Goal: Communication & Community: Answer question/provide support

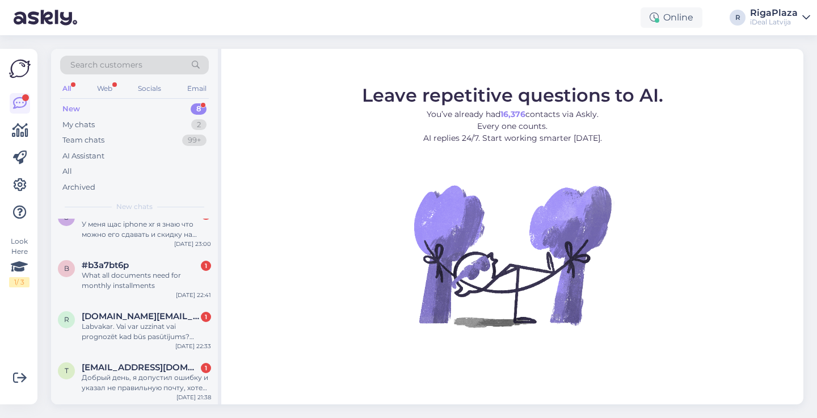
scroll to position [211, 0]
click at [107, 136] on div "Team chats 99+" at bounding box center [134, 140] width 149 height 16
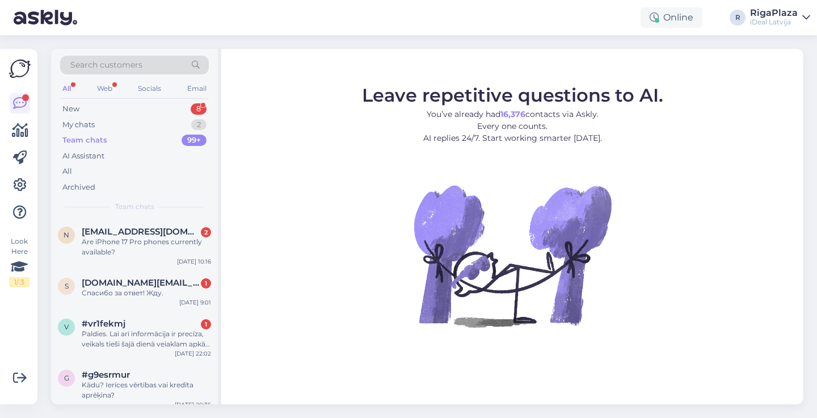
scroll to position [0, 0]
click at [122, 128] on div "My chats 2" at bounding box center [134, 125] width 149 height 16
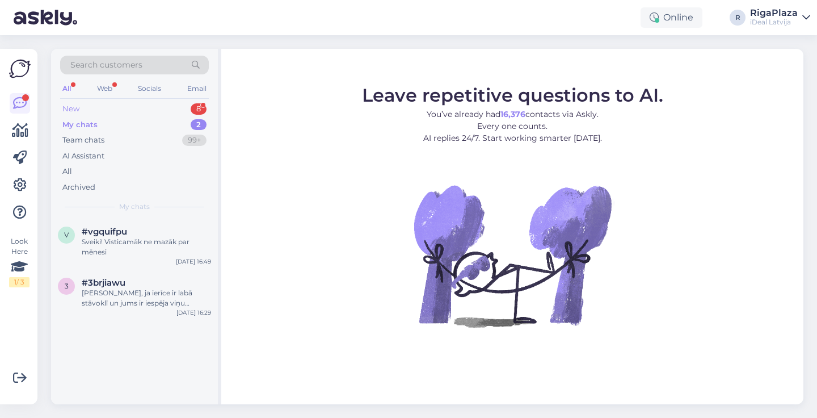
click at [113, 103] on div "New 8" at bounding box center [134, 109] width 149 height 16
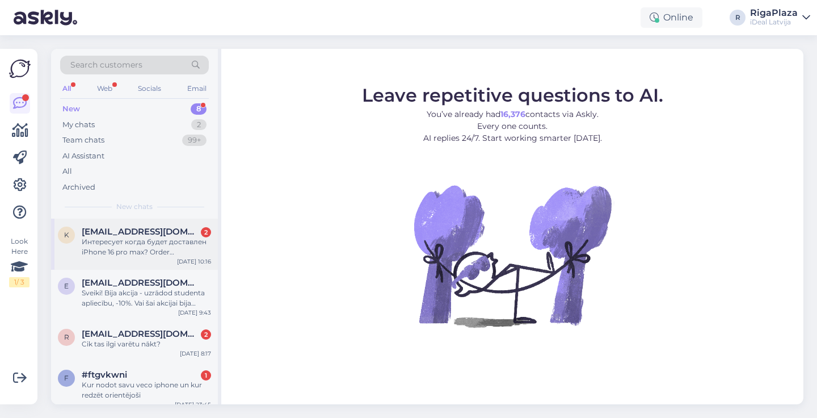
click at [109, 246] on div "Интересует когда будет доставлен iPhone 16 pro max? Order #2000084562" at bounding box center [146, 247] width 129 height 20
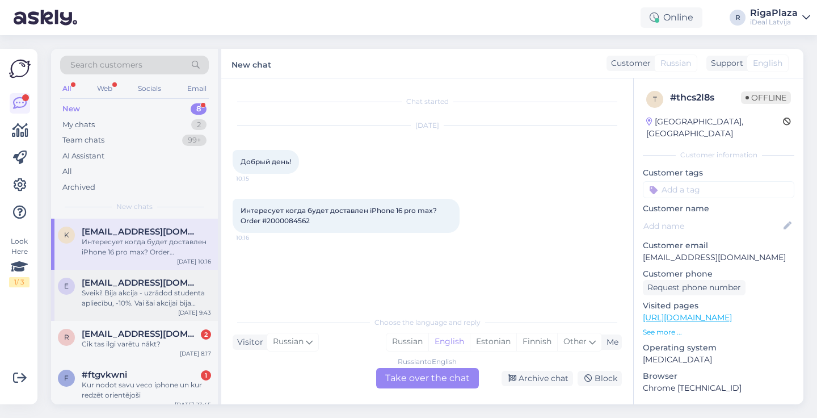
click at [130, 294] on div "Sveiki! Bija akcija - uzrādod studenta apliecību, -10%. Vai šai akcijai bija te…" at bounding box center [146, 298] width 129 height 20
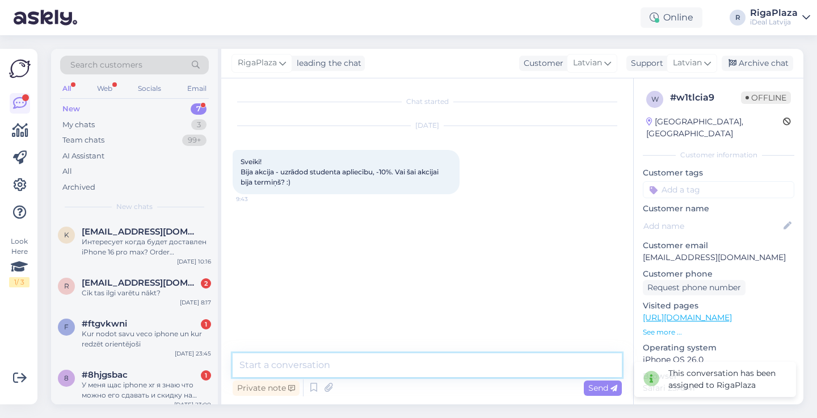
click at [291, 367] on textarea at bounding box center [427, 365] width 389 height 24
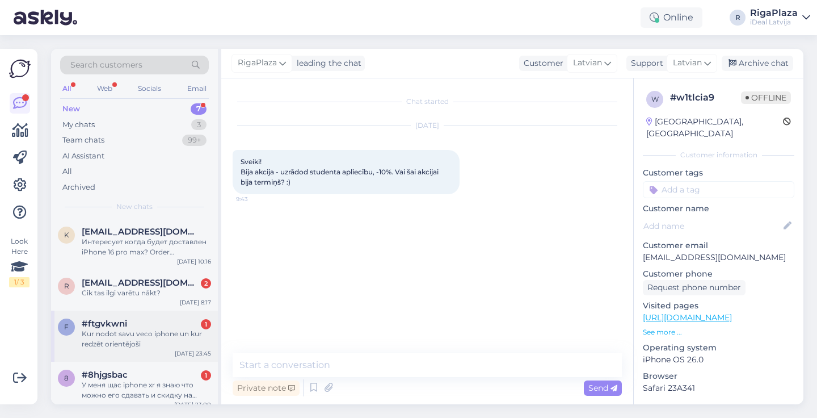
click at [118, 334] on div "Kur nodot savu veco iphone un kur redzēt orientējoši" at bounding box center [146, 339] width 129 height 20
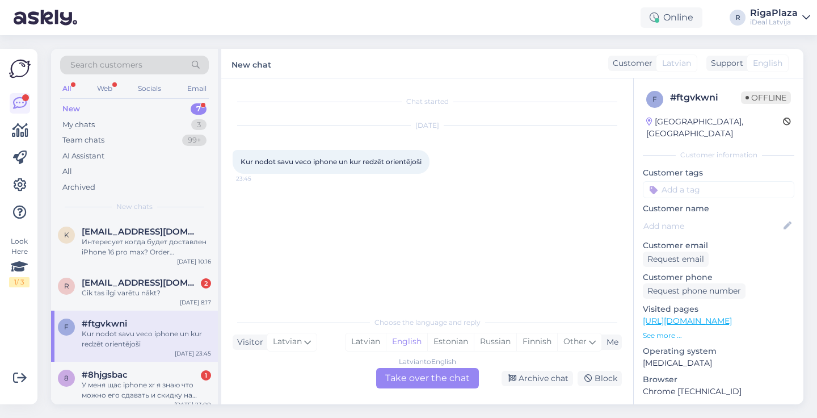
click at [460, 384] on div "Latvian to English Take over the chat" at bounding box center [427, 378] width 103 height 20
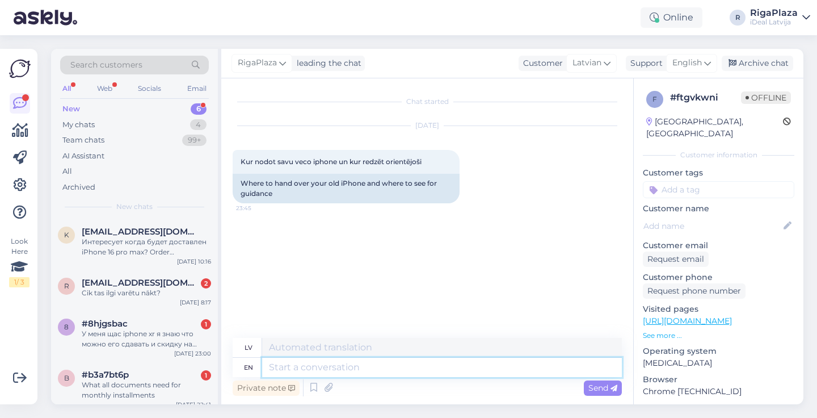
click at [402, 364] on textarea at bounding box center [442, 367] width 360 height 19
type textarea "Sveiki"
type textarea "Sveiki,"
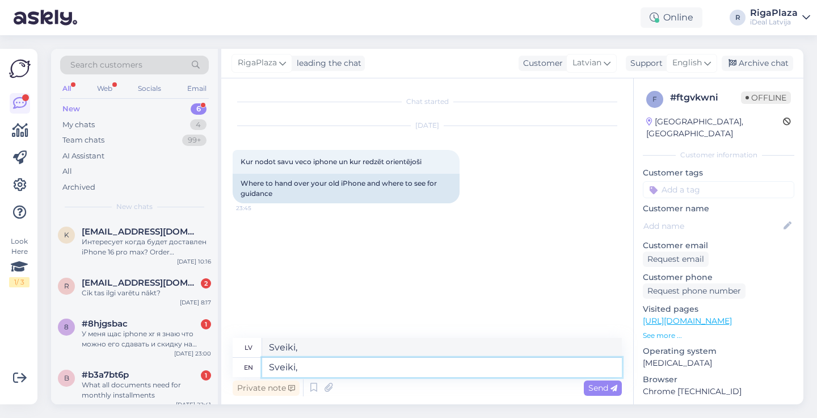
click at [343, 372] on textarea "Sveiki," at bounding box center [442, 367] width 360 height 19
type textarea "Sveiki,"
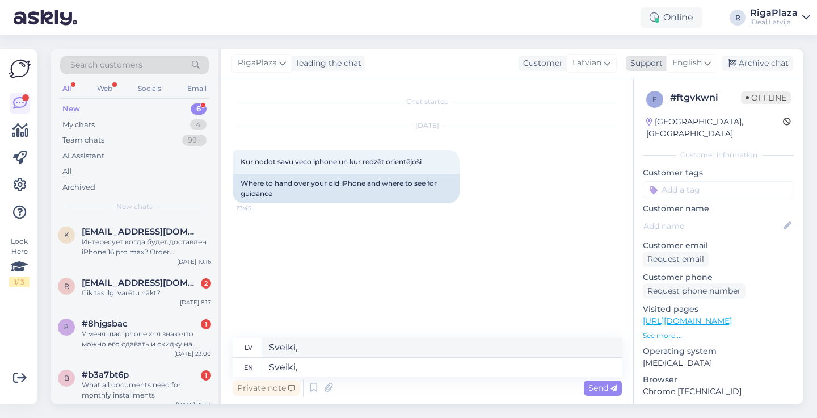
click at [696, 70] on div "English" at bounding box center [691, 63] width 51 height 18
type input "[GEOGRAPHIC_DATA]"
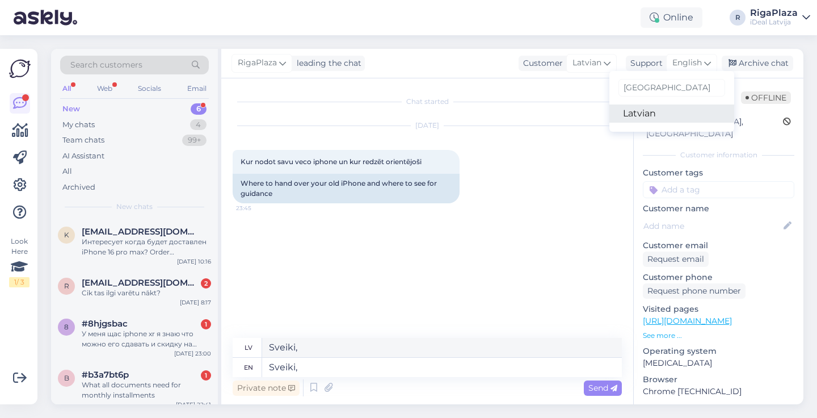
click at [640, 111] on link "Latvian" at bounding box center [672, 113] width 125 height 18
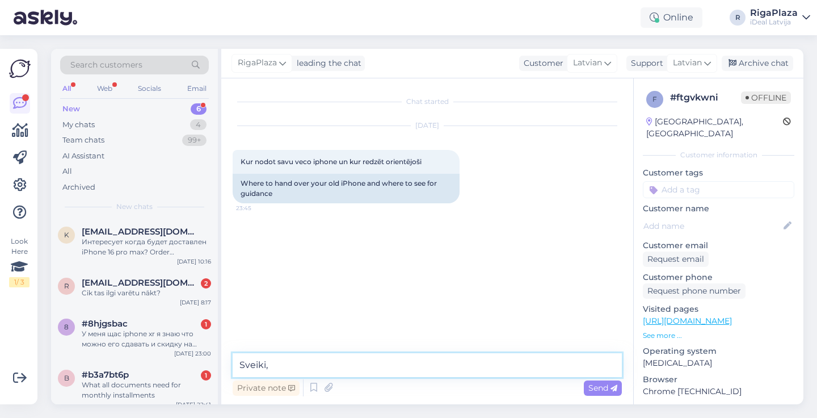
click at [331, 361] on textarea "Sveiki," at bounding box center [427, 365] width 389 height 24
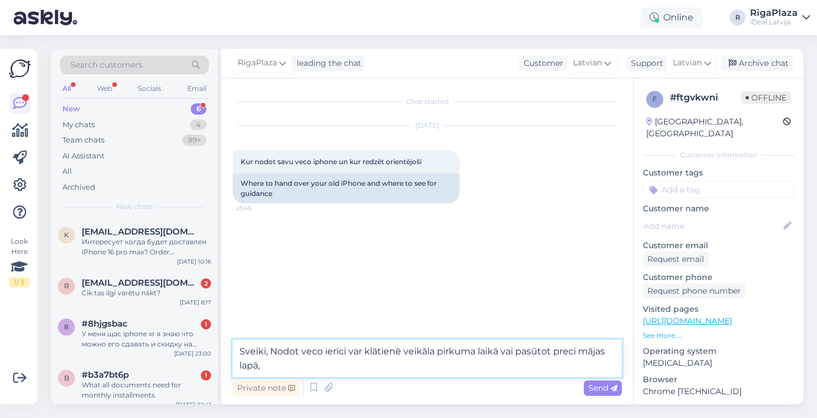
click at [369, 362] on textarea "Sveiki, Nodot veco ierīci var klātienē veikāla pirkuma laikā vai pasūtot preci …" at bounding box center [427, 357] width 389 height 37
click at [419, 367] on textarea "Sveiki, Nodot veco ierīci var klātienē veikāla pirkuma laikā vai pasūtot preci …" at bounding box center [427, 357] width 389 height 37
click at [406, 364] on textarea "Sveiki, Nodot veco ierīci var klātienē veikāla pirkuma laikā vai pasūtot preci …" at bounding box center [427, 357] width 389 height 37
click at [391, 364] on textarea "Sveiki, Nodot veco ierīci var klātienē veikāla pirkuma laikā vai pasūtot preci …" at bounding box center [427, 357] width 389 height 37
click at [349, 364] on textarea "Sveiki, Nodot veco ierīci var klātienē veikāla pirkuma laikā vai pasūtot preci …" at bounding box center [427, 357] width 389 height 37
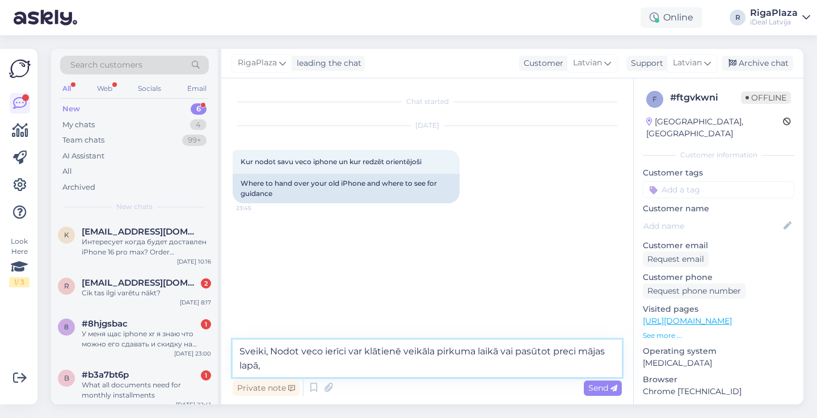
click at [352, 364] on textarea "Sveiki, Nodot veco ierīci var klātienē veikāla pirkuma laikā vai pasūtot preci …" at bounding box center [427, 357] width 389 height 37
click at [432, 360] on textarea "Sveiki, Nodot veco ierīci var klātienē veikāla pirkuma laikā vai pasūtot preci …" at bounding box center [427, 357] width 389 height 37
click at [416, 365] on textarea "Sveiki, Nodot veco ierīci var klātienē veikāla pirkuma laikā vai arī mājas lapā…" at bounding box center [427, 357] width 389 height 37
click at [388, 366] on textarea "Sveiki, Nodot veco ierīci var klātienē veikāla pirkuma laikā vai arī mājas lapā…" at bounding box center [427, 357] width 389 height 37
click at [403, 367] on textarea "Sveiki, Nodot veco ierīci var klātienē veikāla pirkuma laikā vai arī mājas lapā…" at bounding box center [427, 357] width 389 height 37
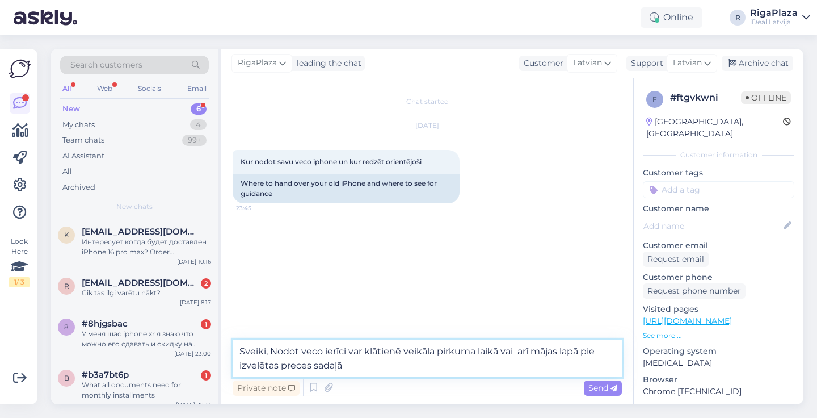
click at [404, 367] on textarea "Sveiki, Nodot veco ierīci var klātienē veikāla pirkuma laikā vai arī mājas lapā…" at bounding box center [427, 357] width 389 height 37
click at [380, 367] on textarea "Sveiki, Nodot veco ierīci var klātienē veikāla pirkuma laikā vai arī mājas lapā…" at bounding box center [427, 357] width 389 height 37
click at [518, 352] on textarea "Sveiki, Nodot veco ierīci var klātienē veikāla pirkuma laikā vai arī mājas lapā…" at bounding box center [427, 357] width 389 height 37
click at [490, 363] on textarea "Sveiki, Nodot veco ierīci var klātienē veikāla pirkuma laikā vai arī mājas lapā…" at bounding box center [427, 357] width 389 height 37
click at [575, 369] on textarea "Sveiki, Nodot veco ierīci var klātienē veikāla pirkuma laikā vai arī mājas lapā…" at bounding box center [427, 357] width 389 height 37
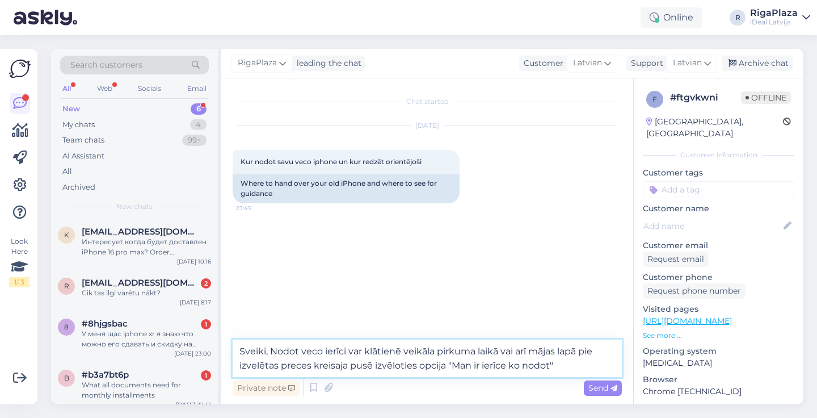
click at [348, 363] on textarea "Sveiki, Nodot veco ierīci var klātienē veikāla pirkuma laikā vai arī mājas lapā…" at bounding box center [427, 357] width 389 height 37
click at [553, 365] on textarea "Sveiki, Nodot veco ierīci var klātienē veikāla pirkuma laikā vai arī mājas lapā…" at bounding box center [427, 357] width 389 height 37
click at [439, 367] on textarea "Sveiki, Nodot veco ierīci var klātienē veikāla pirkuma laikā vai arī mājas lapā…" at bounding box center [427, 357] width 389 height 37
click at [562, 363] on textarea "Sveiki, Nodot veco ierīci var klātienē veikāla pirkuma laikā vai arī mājas lapā…" at bounding box center [427, 357] width 389 height 37
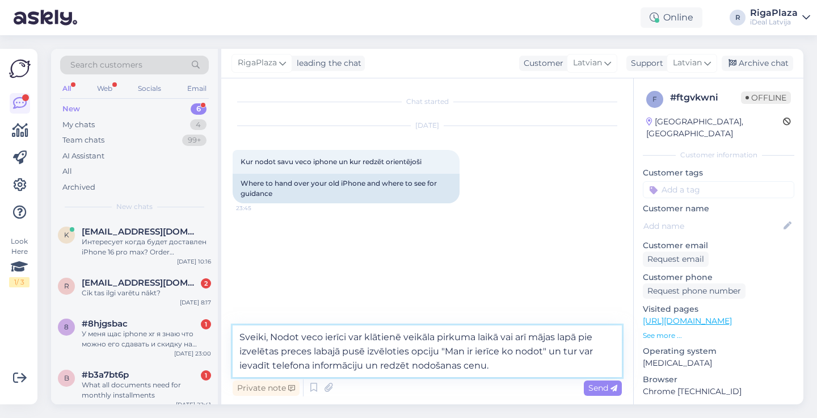
type textarea "Sveiki, Nodot veco ierīci var klātienē veikāla pirkuma laikā vai arī mājas lapā…"
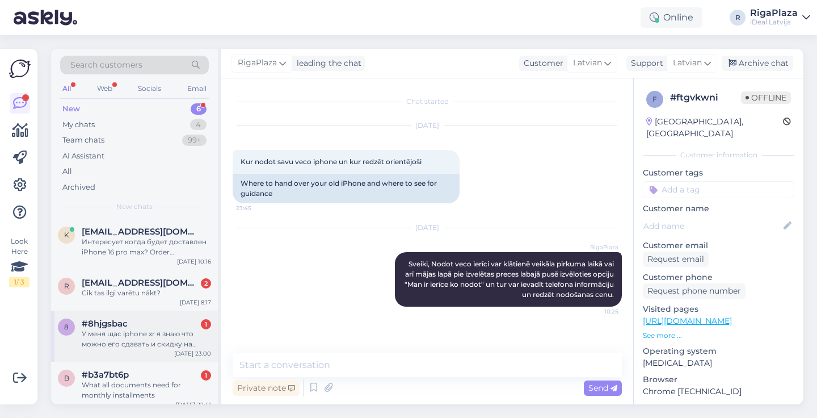
click at [150, 312] on div "8 #8hjgsbac 1 У меня щас iphone xr я знаю что можно его сдавать и скидку на нов…" at bounding box center [134, 335] width 167 height 51
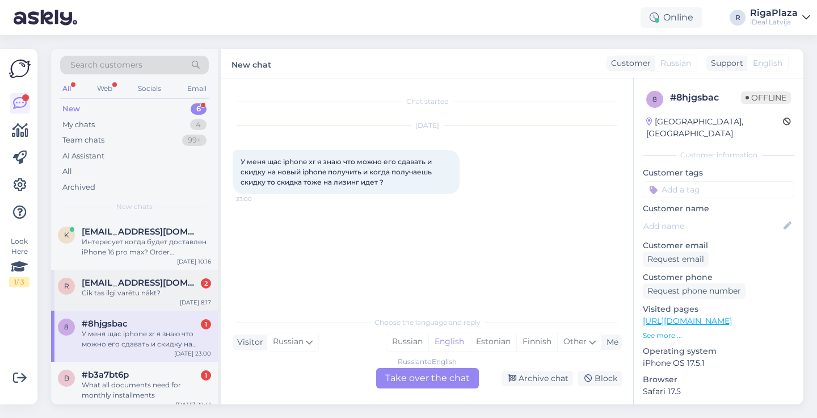
click at [146, 295] on div "Cik tas ilgi varētu nākt?" at bounding box center [146, 293] width 129 height 10
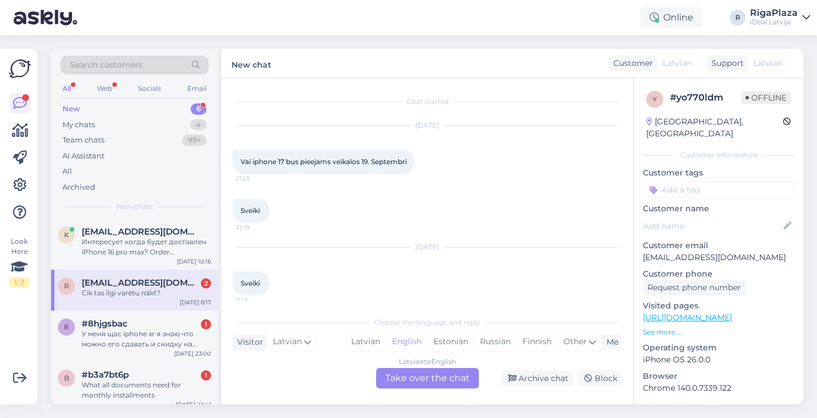
scroll to position [259, 0]
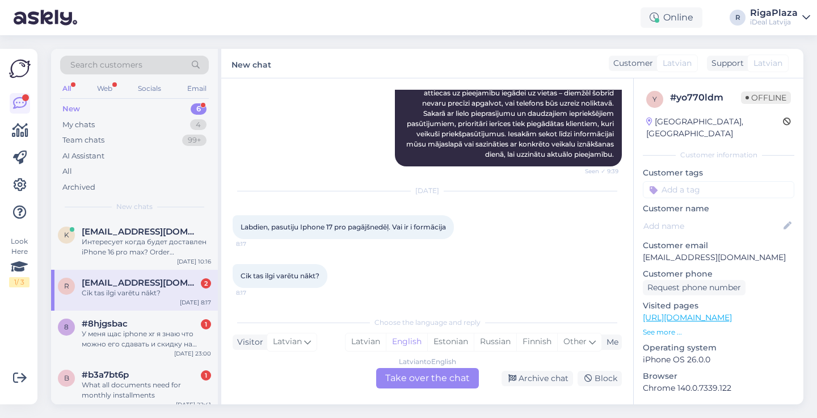
click at [102, 299] on div "r [EMAIL_ADDRESS][DOMAIN_NAME] 2 Cik tas ilgi varētu nākt? [DATE] 8:17" at bounding box center [134, 290] width 167 height 41
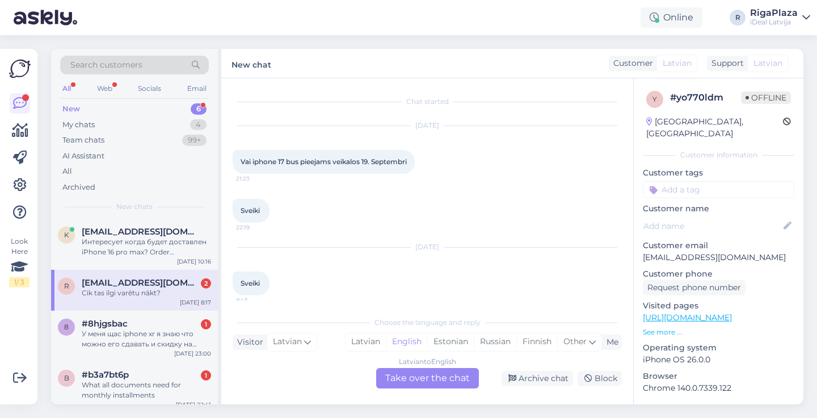
click at [425, 371] on div "Latvian to English Take over the chat" at bounding box center [427, 378] width 103 height 20
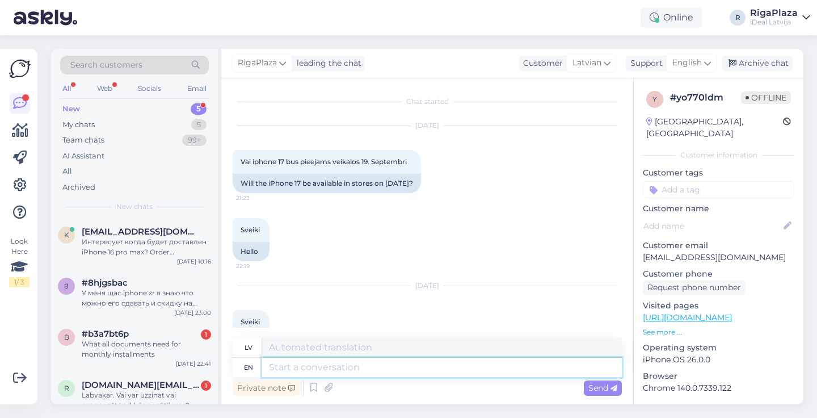
click at [292, 374] on textarea at bounding box center [442, 367] width 360 height 19
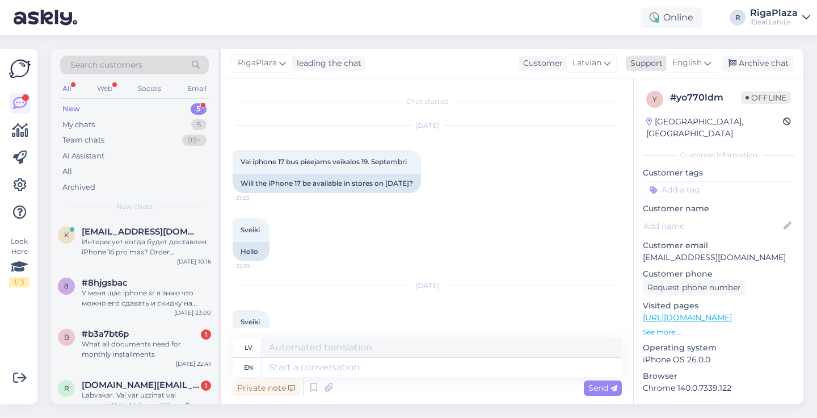
click at [716, 59] on div "English" at bounding box center [691, 63] width 51 height 18
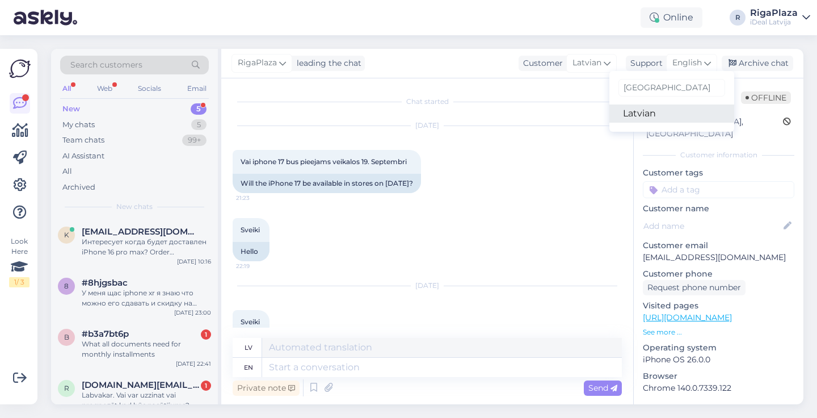
click at [646, 115] on link "Latvian" at bounding box center [672, 113] width 125 height 18
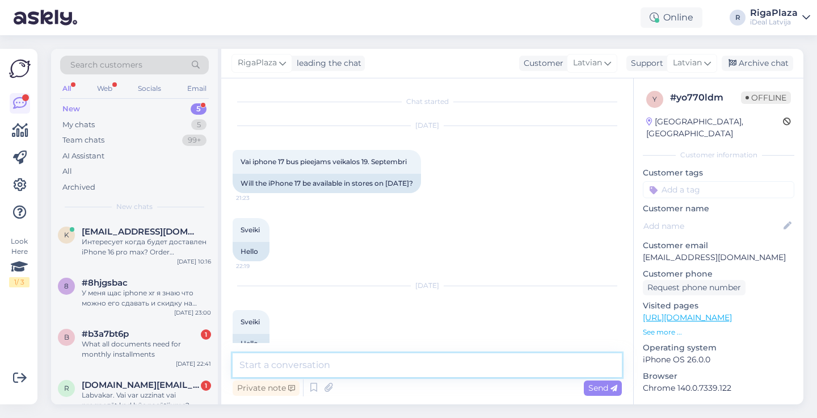
click at [324, 356] on textarea at bounding box center [427, 365] width 389 height 24
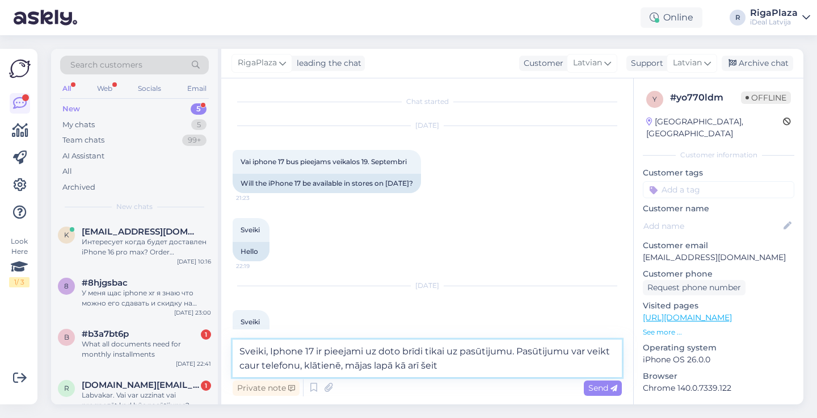
click at [484, 367] on textarea "Sveiki, Iphone 17 ir pieejami uz doto brīdi tikai uz pasūtijumu. Pasūtijumu var…" at bounding box center [427, 357] width 389 height 37
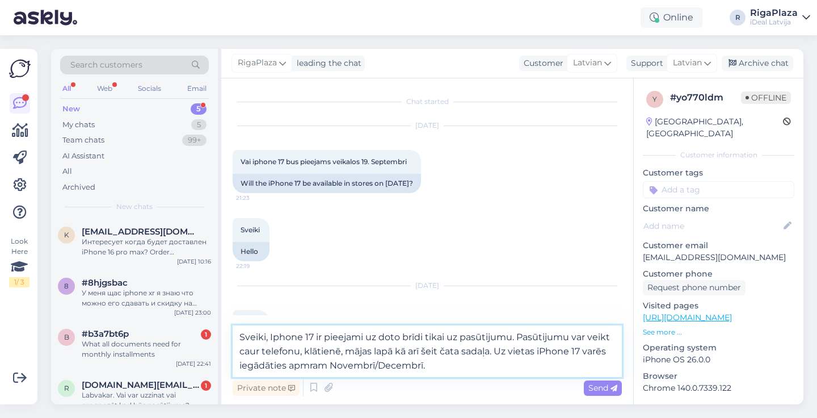
click at [310, 367] on textarea "Sveiki, Iphone 17 ir pieejami uz doto brīdi tikai uz pasūtijumu. Pasūtijumu var…" at bounding box center [427, 351] width 389 height 52
type textarea "Sveiki, Iphone 17 ir pieejami uz doto brīdi tikai uz pasūtijumu. Pasūtijumu var…"
click at [457, 364] on textarea "Sveiki, Iphone 17 ir pieejami uz doto brīdi tikai uz pasūtijumu. Pasūtijumu var…" at bounding box center [427, 351] width 389 height 52
click at [450, 364] on textarea "Sveiki, Iphone 17 ir pieejami uz doto brīdi tikai uz pasūtijumu. Pasūtijumu var…" at bounding box center [427, 351] width 389 height 52
click at [470, 365] on textarea "Sveiki, Iphone 17 ir pieejami uz doto brīdi tikai uz pasūtijumu. Pasūtijumu var…" at bounding box center [427, 351] width 389 height 52
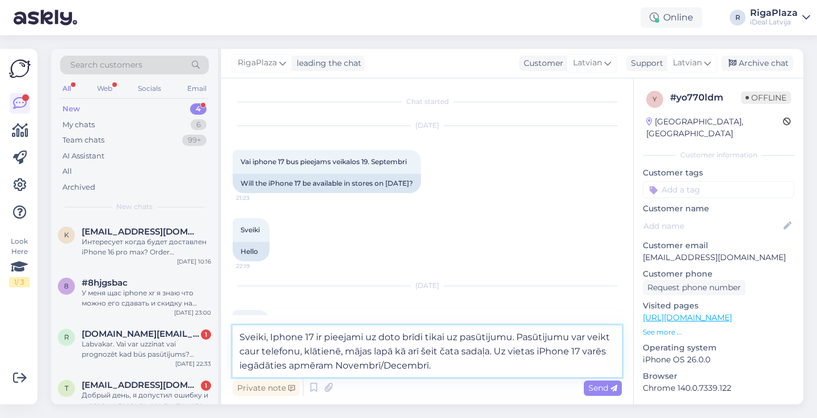
click at [511, 361] on textarea "Sveiki, Iphone 17 ir pieejami uz doto brīdi tikai uz pasūtijumu. Pasūtijumu var…" at bounding box center [427, 351] width 389 height 52
click at [487, 365] on textarea "Sveiki, Iphone 17 ir pieejami uz doto brīdi tikai uz pasūtijumu. Pasūtijumu var…" at bounding box center [427, 351] width 389 height 52
click at [490, 365] on textarea "Sveiki, Iphone 17 ir pieejami uz doto brīdi tikai uz pasūtijumu. Pasūtijumu var…" at bounding box center [427, 351] width 389 height 52
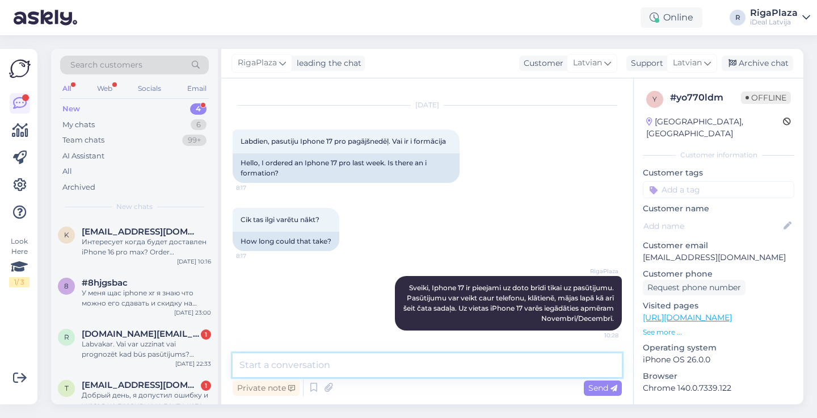
scroll to position [403, 0]
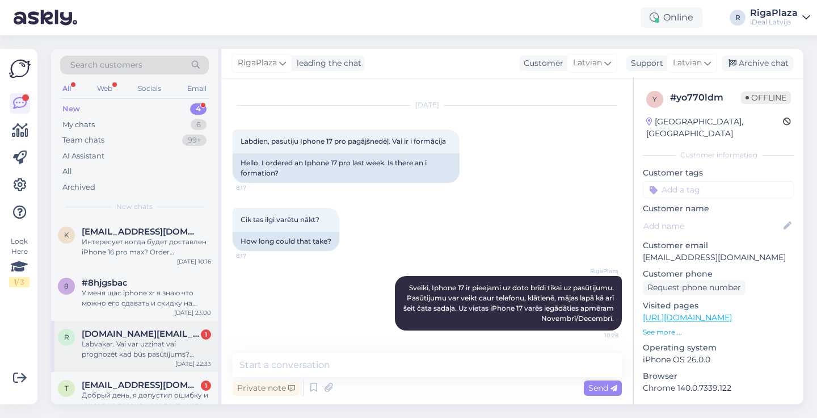
click at [115, 354] on div "Labvakar. Vai var uzzinat vai prognozēt kad būs pasūtījums? #2000082330 Jo es t…" at bounding box center [146, 349] width 129 height 20
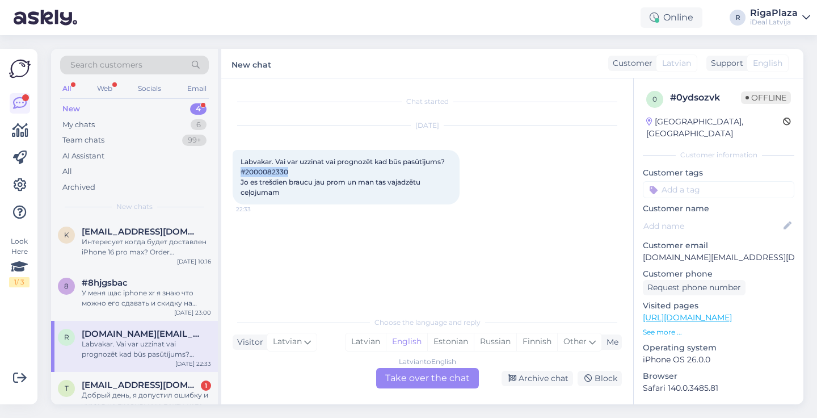
drag, startPoint x: 287, startPoint y: 172, endPoint x: 231, endPoint y: 172, distance: 56.2
click at [231, 172] on div "Chat started [DATE] Labvakar. Vai var uzzinat vai prognozēt kad būs pasūtījums?…" at bounding box center [427, 241] width 412 height 326
copy span "#2000082330"
click at [438, 379] on div "Latvian to English Take over the chat" at bounding box center [427, 378] width 103 height 20
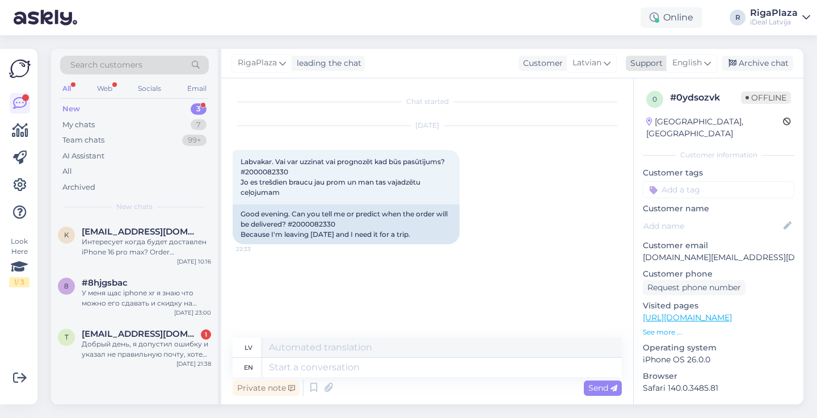
click at [698, 65] on span "English" at bounding box center [688, 63] width 30 height 12
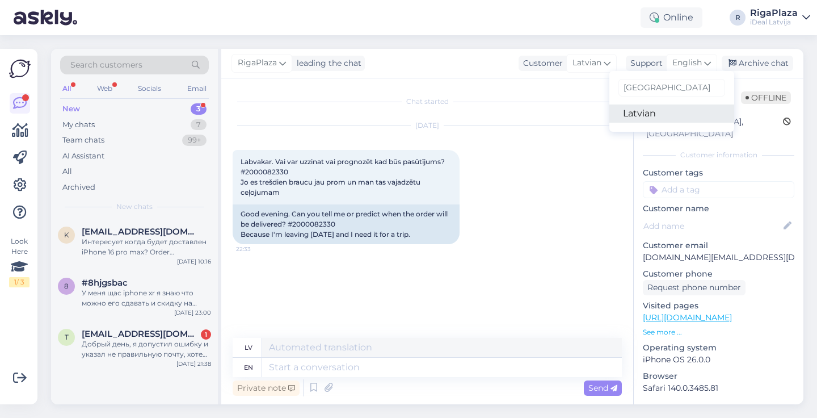
click at [657, 109] on link "Latvian" at bounding box center [672, 113] width 125 height 18
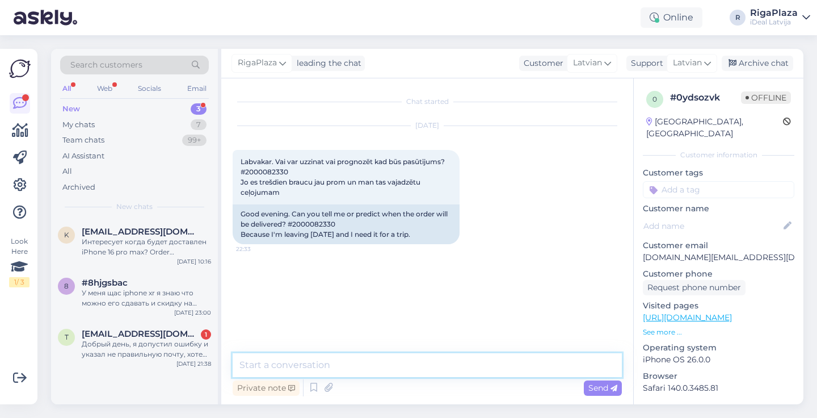
click at [338, 368] on textarea at bounding box center [427, 365] width 389 height 24
click at [335, 368] on textarea "Labvakar," at bounding box center [427, 365] width 389 height 24
paste textarea "Ierīču pieejamība šobrīd ir ierobežota, tādēļ izsniegšana notiek rindas kārtībā."
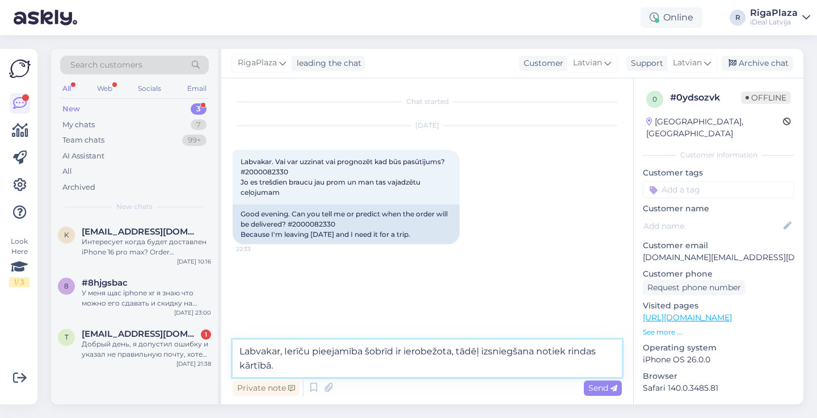
click at [367, 374] on textarea "Labvakar, Ierīču pieejamība šobrīd ir ierobežota, tādēļ izsniegšana notiek rind…" at bounding box center [427, 357] width 389 height 37
click at [376, 370] on textarea "Labvakar, Ierīču pieejamība šobrīd ir ierobežota, tādēļ izsniegšana notiek rind…" at bounding box center [427, 357] width 389 height 37
click at [277, 352] on textarea "Labvakar, Ierīču pieejamība šobrīd ir ierobežota, tādēļ izsniegšana notiek rind…" at bounding box center [427, 357] width 389 height 37
click at [289, 369] on textarea "Labdien, Ierīču pieejamība šobrīd ir ierobežota, tādēļ izsniegšana notiek rinda…" at bounding box center [427, 357] width 389 height 37
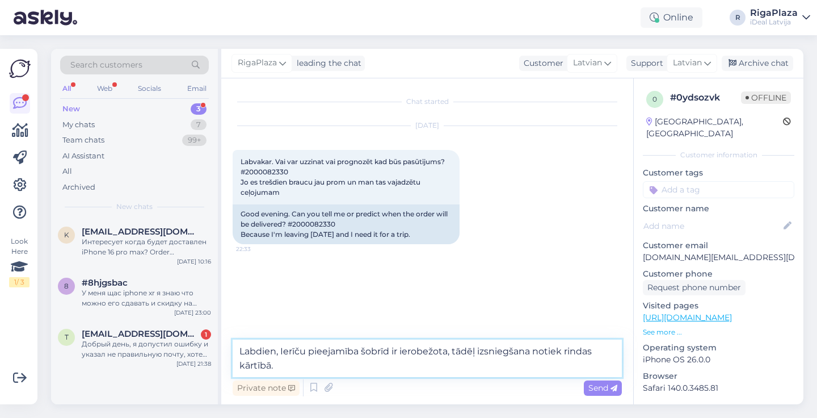
click at [313, 368] on textarea "Labdien, Ierīču pieejamība šobrīd ir ierobežota, tādēļ izsniegšana notiek rinda…" at bounding box center [427, 357] width 389 height 37
click at [276, 352] on textarea "Labdien, Ierīču pieejamība šobrīd ir ierobežota, tādēļ izsniegšana notiek rinda…" at bounding box center [427, 357] width 389 height 37
click at [357, 363] on textarea "Labdien, Ierīču pieejamība šobrīd ir ierobežota, tādēļ izsniegšana notiek rinda…" at bounding box center [427, 357] width 389 height 37
click at [366, 363] on textarea "Labdien, Ierīču pieejamība šobrīd ir ierobežota, tādēļ izsniegšana notiek rinda…" at bounding box center [427, 357] width 389 height 37
click at [375, 362] on textarea "Labdien, Ierīču pieejamība šobrīd ir ierobežota, tādēļ izsniegšana notiek rinda…" at bounding box center [427, 357] width 389 height 37
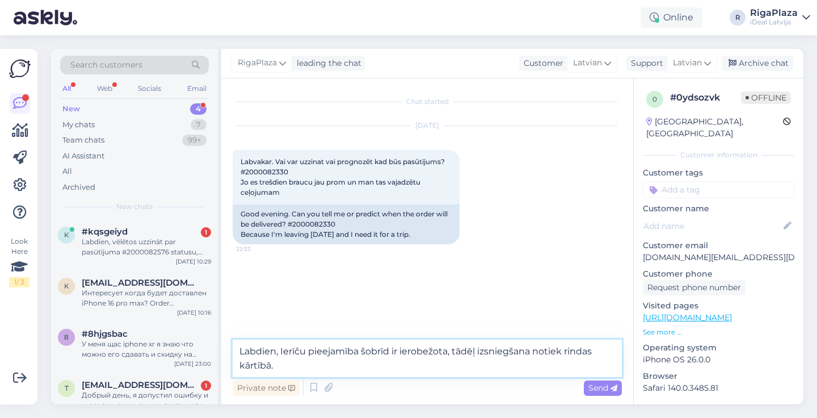
click at [422, 371] on textarea "Labdien, Ierīču pieejamība šobrīd ir ierobežota, tādēļ izsniegšana notiek rinda…" at bounding box center [427, 357] width 389 height 37
click at [429, 366] on textarea "Labdien, Ierīču pieejamība šobrīd ir ierobežota, tādēļ izsniegšana notiek rinda…" at bounding box center [427, 357] width 389 height 37
drag, startPoint x: 287, startPoint y: 171, endPoint x: 246, endPoint y: 170, distance: 40.3
click at [246, 170] on span "Labvakar. Vai var uzzinat vai prognozēt kad būs pasūtījums? #2000082330 Jo es t…" at bounding box center [344, 176] width 206 height 39
copy span "2000082330"
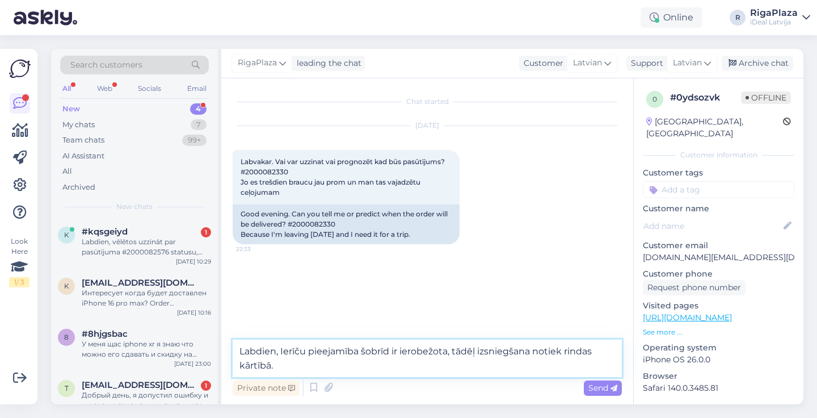
click at [302, 358] on textarea "Labdien, Ierīču pieejamība šobrīd ir ierobežota, tādēļ izsniegšana notiek rinda…" at bounding box center [427, 357] width 389 height 37
type textarea "Labdien, Ierīču pieejamība šobrīd ir ierobežota, tādēļ izsniegšana notiek rinda…"
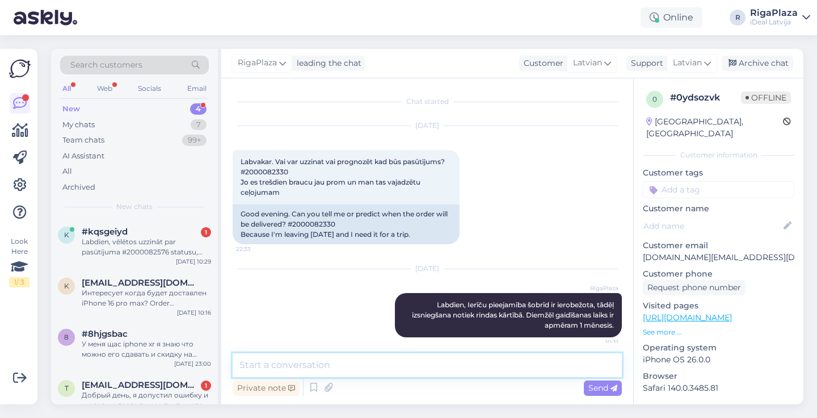
scroll to position [7, 0]
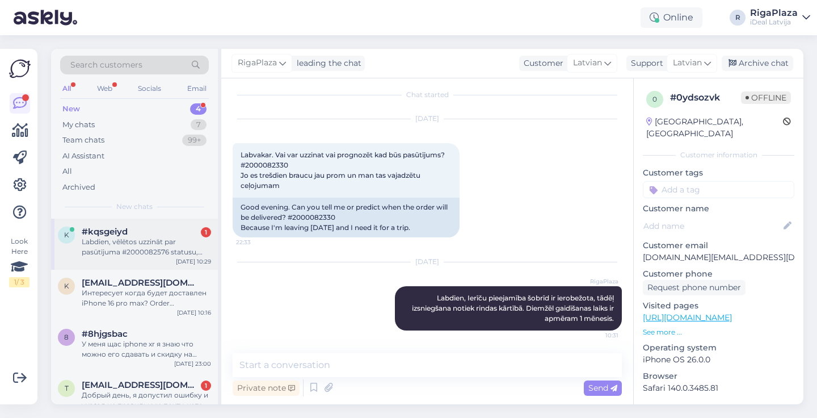
click at [157, 233] on div "#kqsgeiyd 1" at bounding box center [146, 231] width 129 height 10
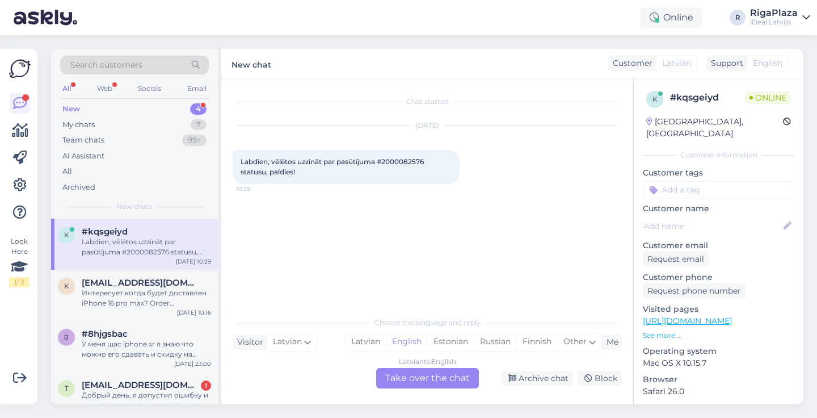
click at [400, 383] on div "Latvian to English Take over the chat" at bounding box center [427, 378] width 103 height 20
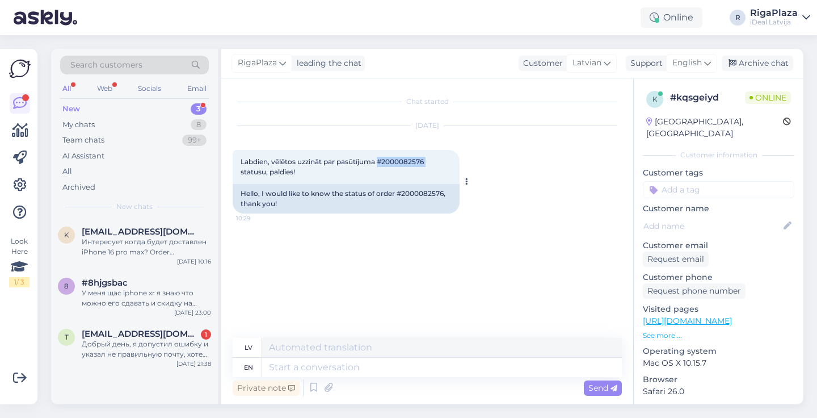
drag, startPoint x: 381, startPoint y: 159, endPoint x: 431, endPoint y: 163, distance: 50.6
click at [431, 163] on div "Labdien, vēlētos uzzināt par pasūtījuma #2000082576 statusu, paldies! 10:29" at bounding box center [346, 167] width 227 height 34
copy span "#2000082576"
click at [426, 162] on span "Labdien, vēlētos uzzināt par pasūtījuma #2000082576 statusu, paldies!" at bounding box center [333, 166] width 185 height 19
drag, startPoint x: 426, startPoint y: 162, endPoint x: 381, endPoint y: 162, distance: 44.3
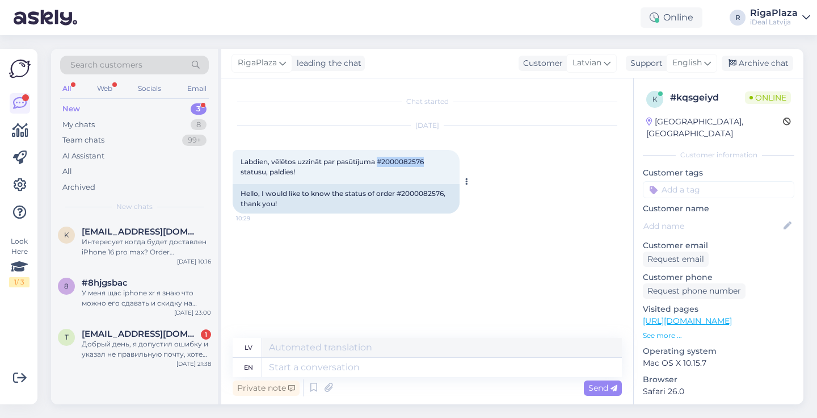
click at [381, 162] on span "Labdien, vēlētos uzzināt par pasūtījuma #2000082576 statusu, paldies!" at bounding box center [333, 166] width 185 height 19
copy span "#2000082576"
click at [403, 162] on span "Labdien, vēlētos uzzināt par pasūtījuma #2000082576 statusu, paldies!" at bounding box center [333, 166] width 185 height 19
drag, startPoint x: 381, startPoint y: 162, endPoint x: 426, endPoint y: 161, distance: 44.9
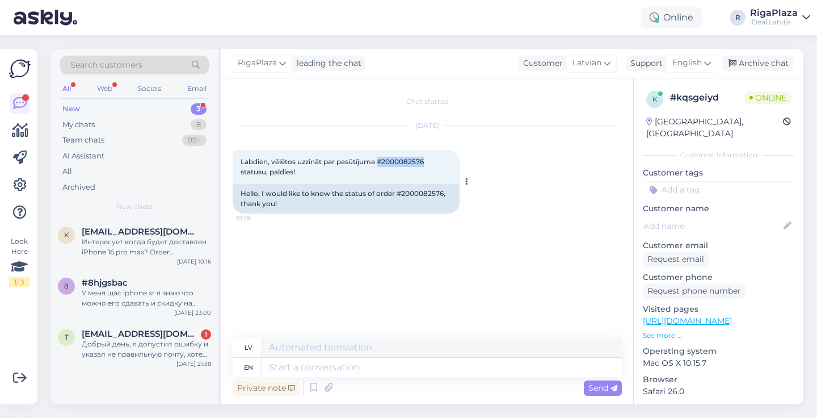
click at [426, 161] on span "Labdien, vēlētos uzzināt par pasūtījuma #2000082576 statusu, paldies!" at bounding box center [333, 166] width 185 height 19
copy span "#2000082576"
click at [702, 68] on span "English" at bounding box center [688, 63] width 30 height 12
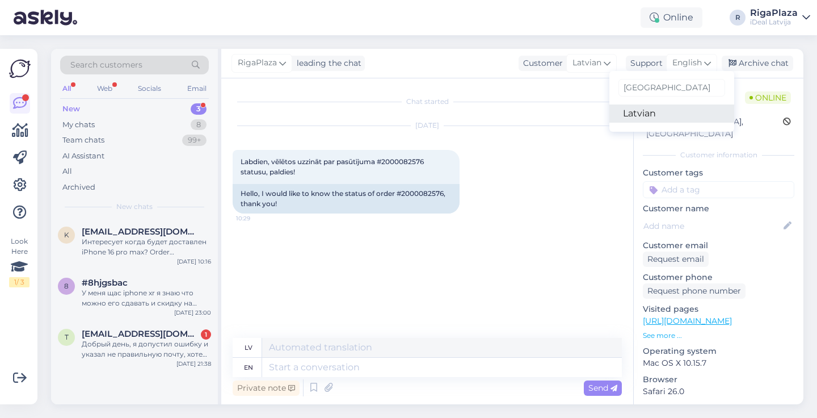
click at [660, 114] on link "Latvian" at bounding box center [672, 113] width 125 height 18
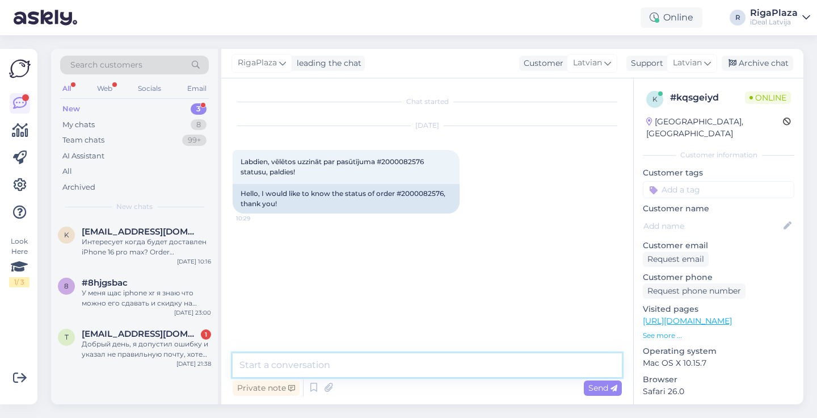
click at [310, 370] on textarea at bounding box center [427, 365] width 389 height 24
paste textarea "#2000082576"
click at [346, 372] on textarea "Sveiki, #2000082576" at bounding box center [427, 365] width 389 height 24
paste textarea "Ierīču pieejamība šobrīd ir ierobežota, tādēļ izsniegšana notiek rindas kārtībā."
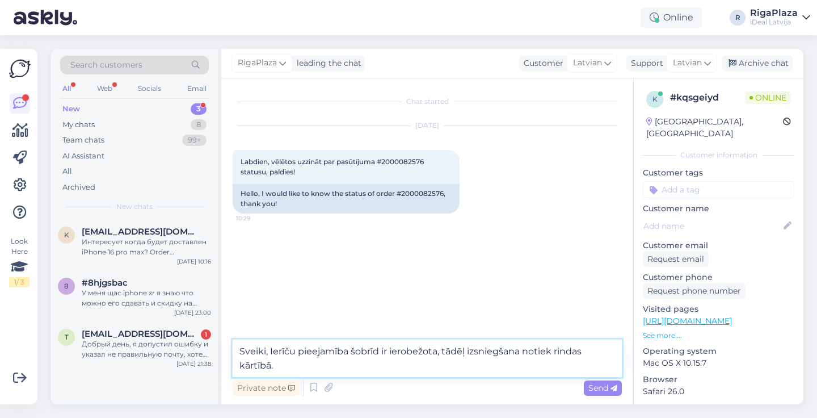
click at [305, 364] on textarea "Sveiki, Ierīču pieejamība šobrīd ir ierobežota, tādēļ izsniegšana notiek rindas…" at bounding box center [427, 357] width 389 height 37
click at [463, 362] on textarea "Sveiki, Ierīču pieejamība šobrīd ir ierobežota, tādēļ izsniegšana notiek rindas…" at bounding box center [427, 357] width 389 height 37
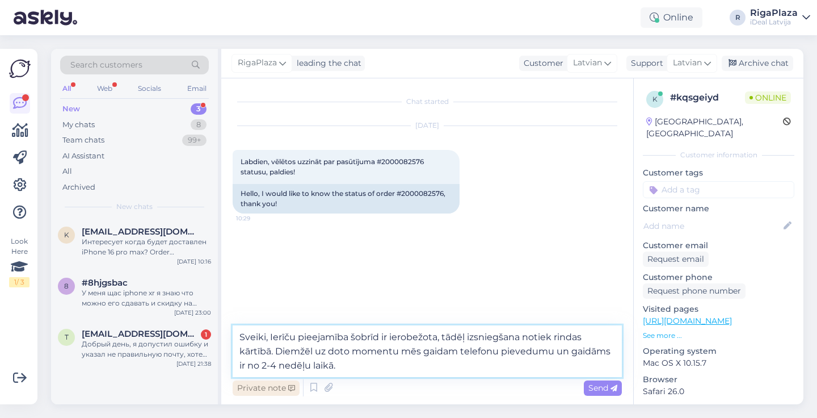
type textarea "Sveiki, Ierīču pieejamība šobrīd ir ierobežota, tādēļ izsniegšana notiek rindas…"
click at [277, 384] on div "Private note" at bounding box center [266, 387] width 67 height 15
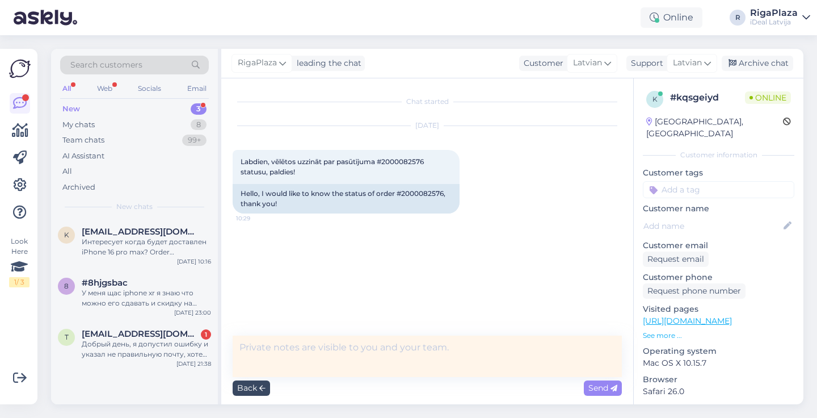
click at [258, 387] on div "Back" at bounding box center [251, 387] width 37 height 15
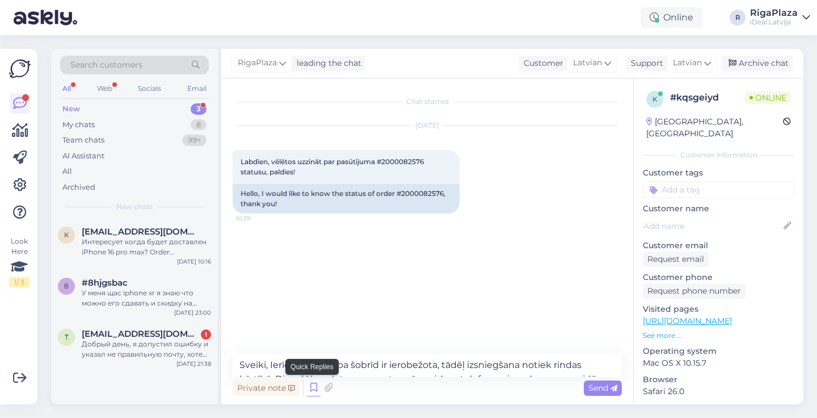
click at [315, 389] on icon at bounding box center [314, 387] width 14 height 17
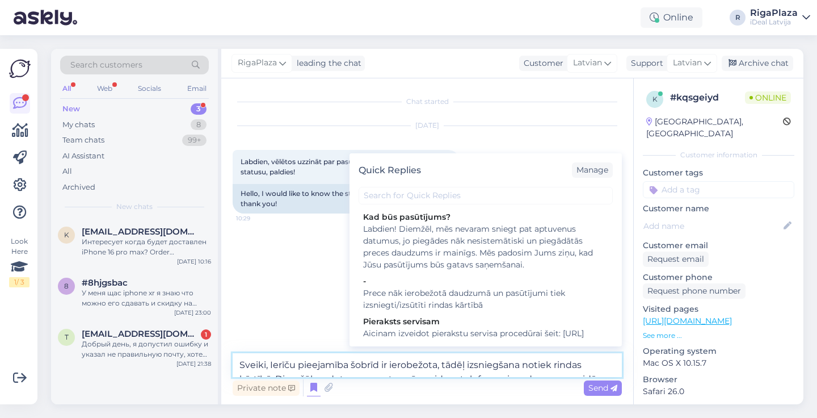
click at [375, 360] on textarea "Sveiki, Ierīču pieejamība šobrīd ir ierobežota, tādēļ izsniegšana notiek rindas…" at bounding box center [427, 365] width 389 height 24
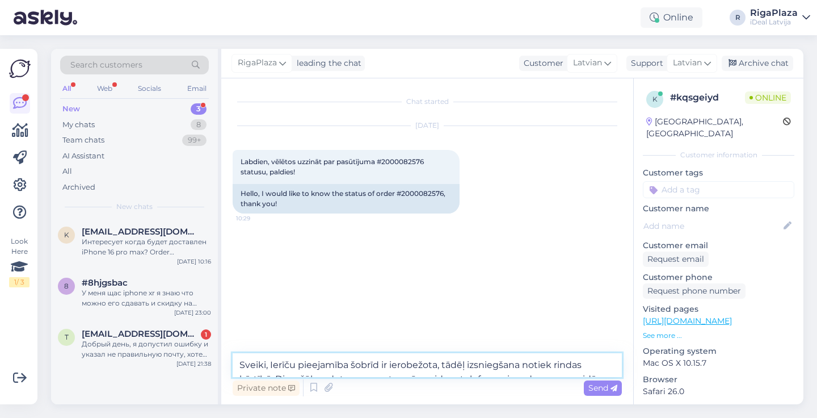
click at [375, 360] on textarea "Sveiki, Ierīču pieejamība šobrīd ir ierobežota, tādēļ izsniegšana notiek rindas…" at bounding box center [427, 365] width 389 height 24
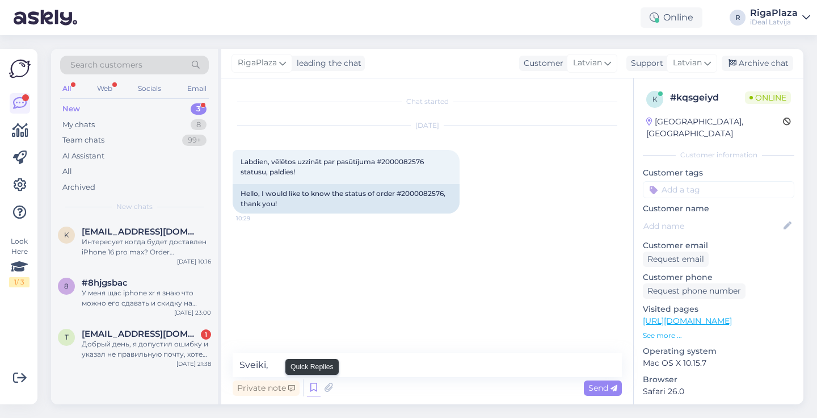
click at [313, 383] on icon at bounding box center [314, 387] width 14 height 17
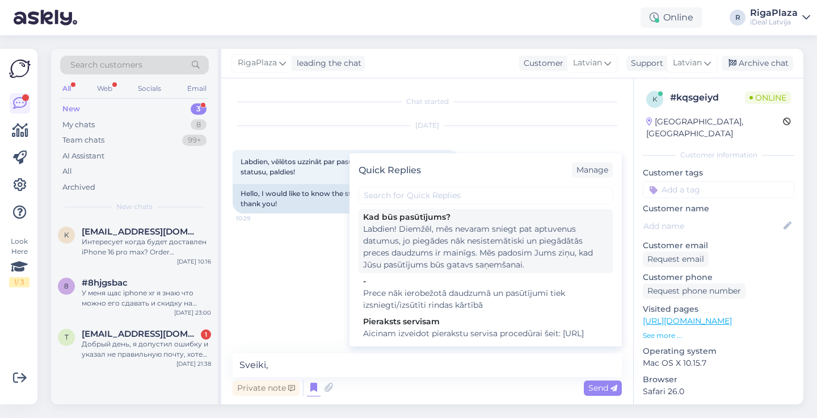
click at [393, 236] on div "Labdien! Diemžēl, mēs nevaram sniegt pat aptuvenus datumus, jo piegādes nāk nes…" at bounding box center [485, 247] width 245 height 48
type textarea "Labdien! Diemžēl, mēs nevaram sniegt pat aptuvenus datumus, jo piegādes nāk nes…"
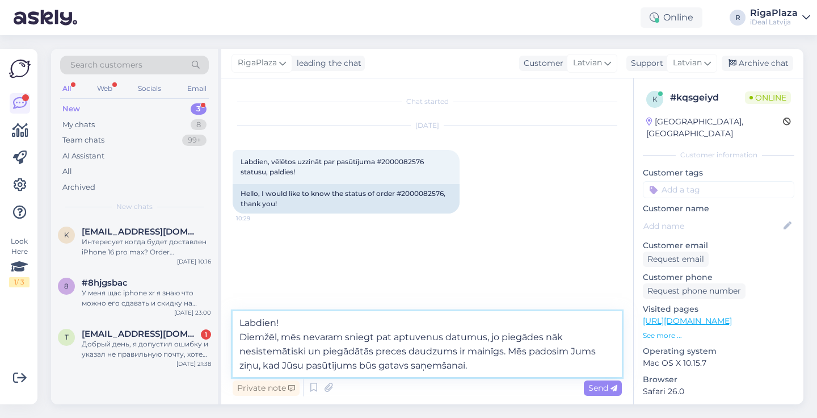
click at [497, 364] on textarea "Labdien! Diemžēl, mēs nevaram sniegt pat aptuvenus datumus, jo piegādes nāk nes…" at bounding box center [427, 344] width 389 height 66
click at [517, 364] on textarea "Labdien! Diemžēl, mēs nevaram sniegt pat aptuvenus datumus, jo piegādes nāk nes…" at bounding box center [427, 344] width 389 height 66
click at [522, 363] on textarea "Labdien! Diemžēl, mēs nevaram sniegt pat aptuvenus datumus, jo piegādes nāk nes…" at bounding box center [427, 344] width 389 height 66
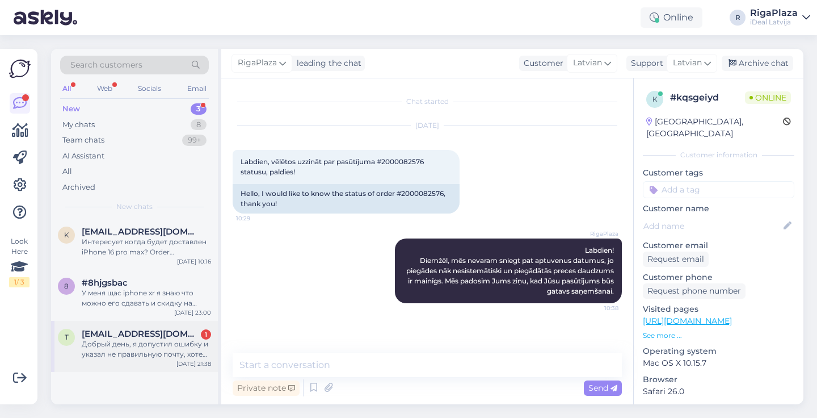
click at [123, 346] on div "Добрый день, я допустил ошибку и указал не правильную почту, хотел бы узнать, в…" at bounding box center [146, 349] width 129 height 20
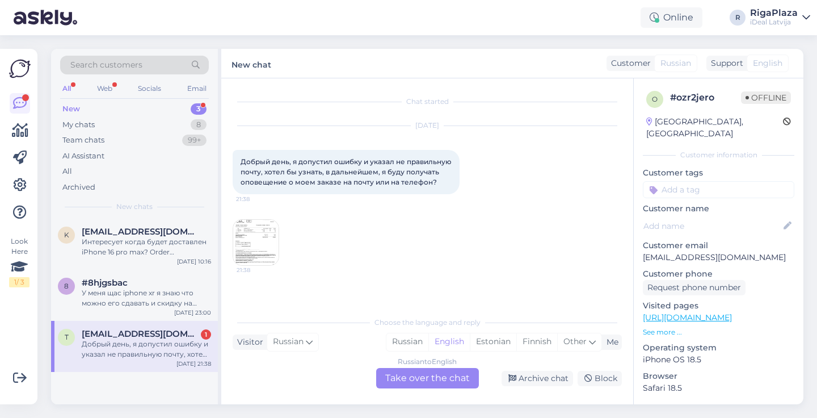
click at [262, 243] on img at bounding box center [255, 242] width 45 height 45
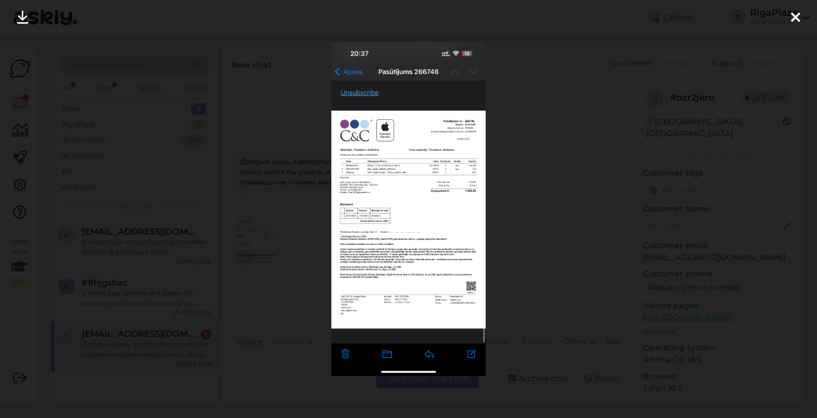
click at [534, 189] on div at bounding box center [408, 209] width 817 height 418
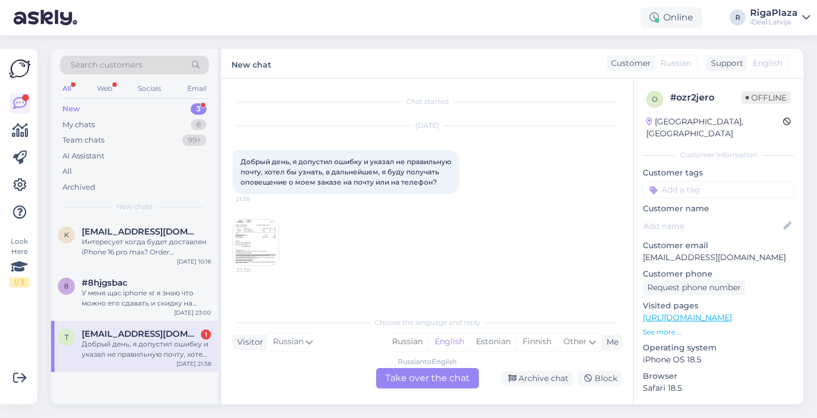
click at [439, 373] on div "Russian to English Take over the chat" at bounding box center [427, 378] width 103 height 20
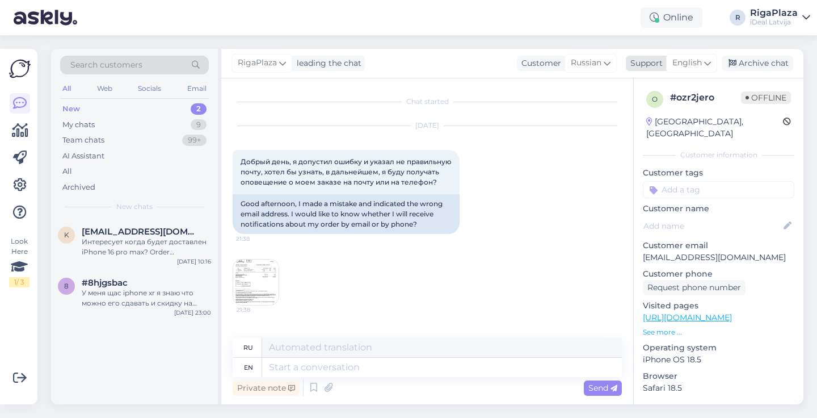
click at [683, 65] on span "English" at bounding box center [688, 63] width 30 height 12
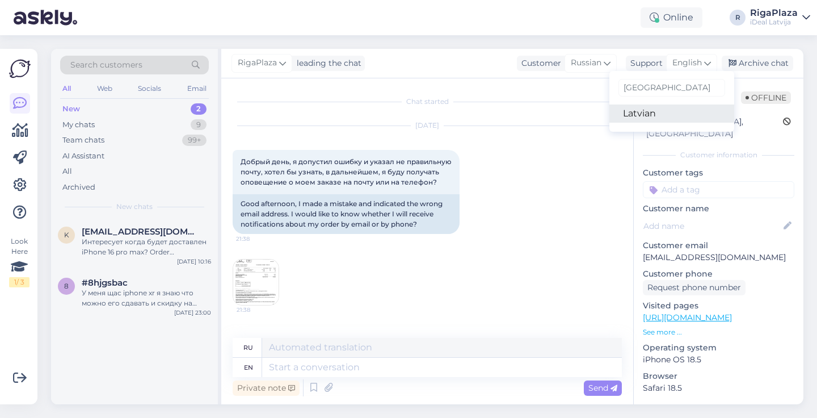
click at [669, 111] on link "Latvian" at bounding box center [672, 113] width 125 height 18
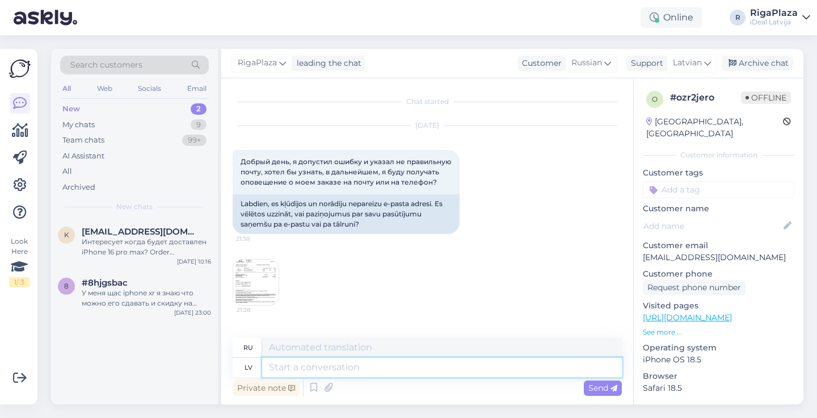
click at [303, 375] on textarea at bounding box center [442, 367] width 360 height 19
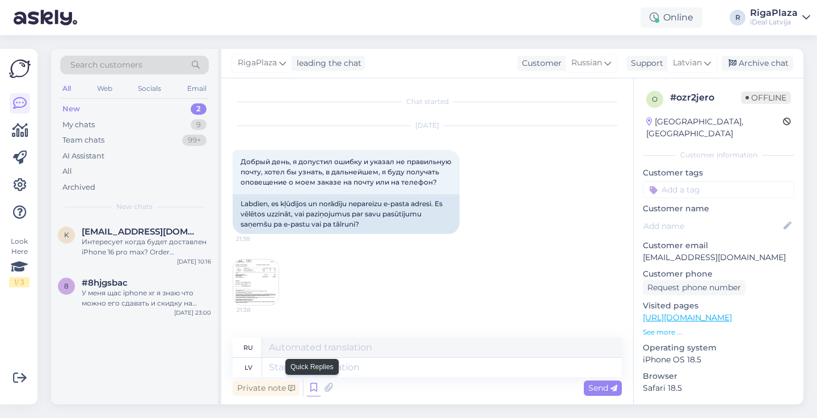
click at [315, 388] on icon at bounding box center [314, 387] width 14 height 17
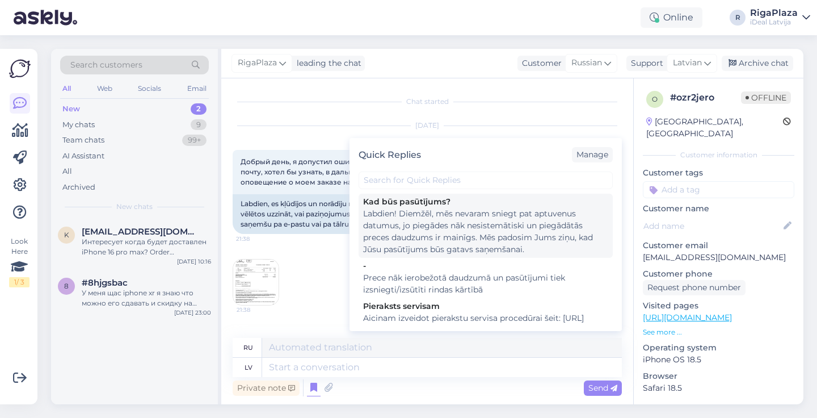
click at [443, 220] on div "Labdien! Diemžēl, mēs nevaram sniegt pat aptuvenus datumus, jo piegādes nāk nes…" at bounding box center [485, 232] width 245 height 48
type textarea "Здравствуйте! сожалению, мы не можем указать даже приблизительные даты, так как…"
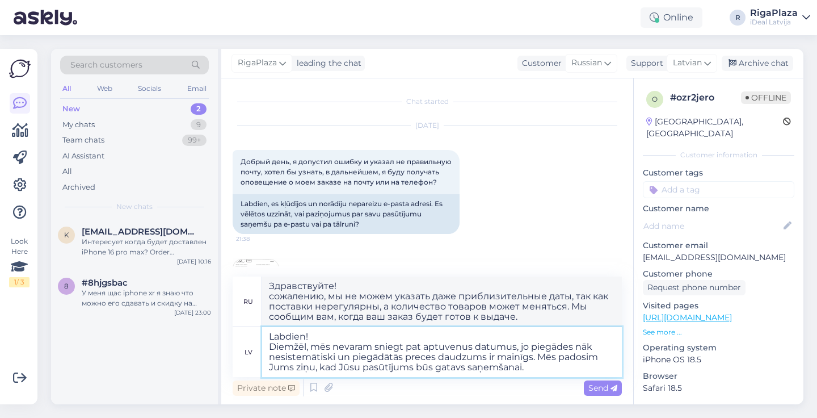
drag, startPoint x: 530, startPoint y: 368, endPoint x: 265, endPoint y: 350, distance: 265.7
click at [265, 350] on textarea "Labdien! Diemžēl, mēs nevaram sniegt pat aptuvenus datumus, jo piegādes nāk nes…" at bounding box center [442, 352] width 360 height 50
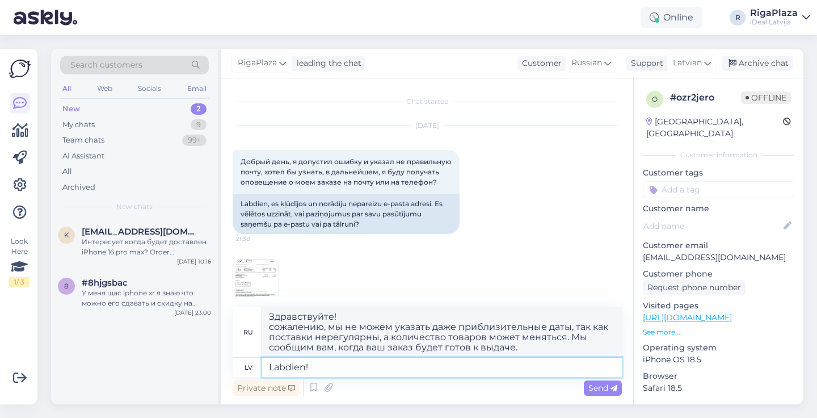
type textarea "Labdien!"
type textarea "Привет!"
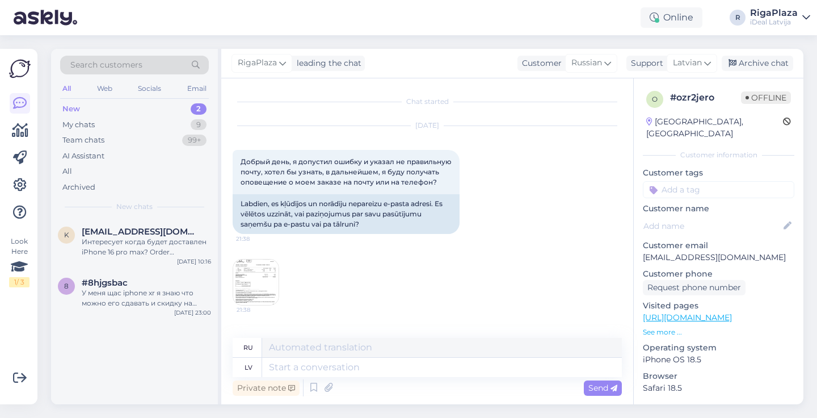
click at [227, 275] on div "Chat started [DATE] Добрый день, я допустил ошибку и указал не правильную почту…" at bounding box center [427, 241] width 412 height 326
click at [272, 304] on img at bounding box center [255, 281] width 45 height 45
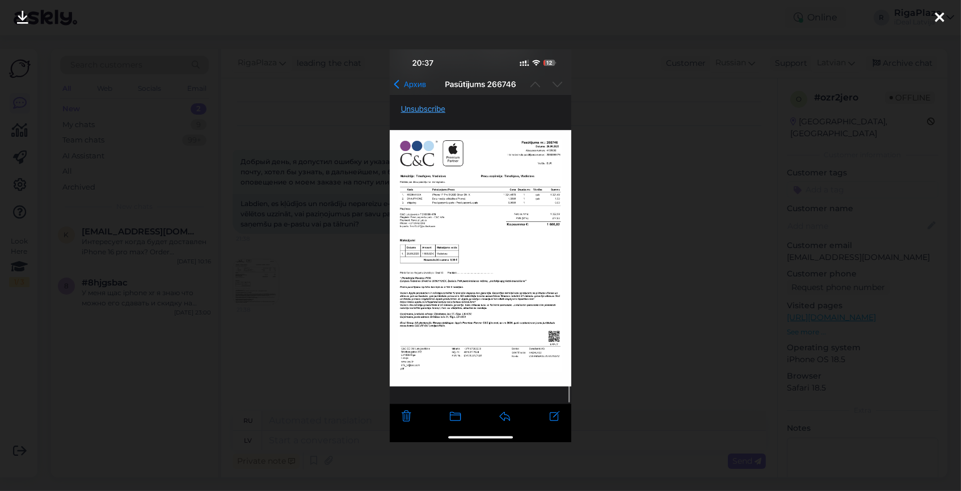
click at [595, 164] on div at bounding box center [480, 245] width 961 height 491
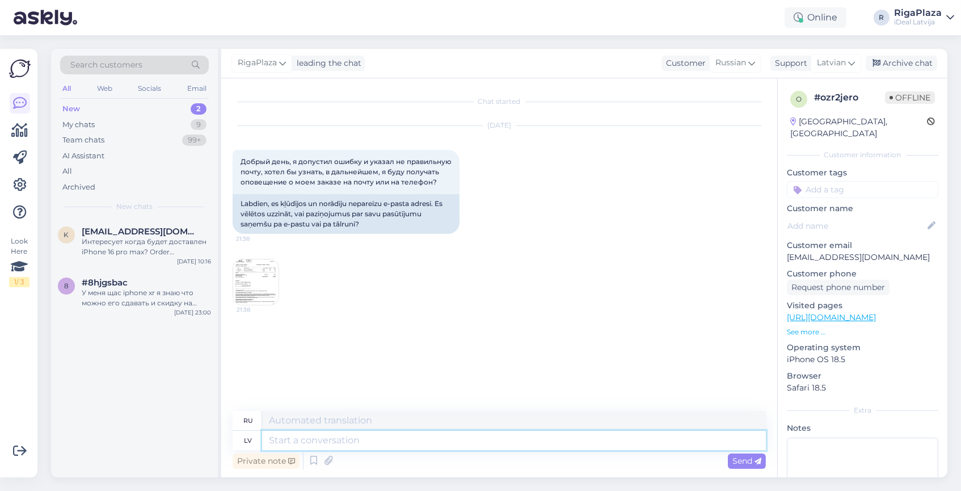
click at [308, 417] on textarea at bounding box center [514, 440] width 504 height 19
type textarea "Labdien kad"
type textarea "Привет"
type textarea "Labdien kad pa"
type textarea "Привет когда"
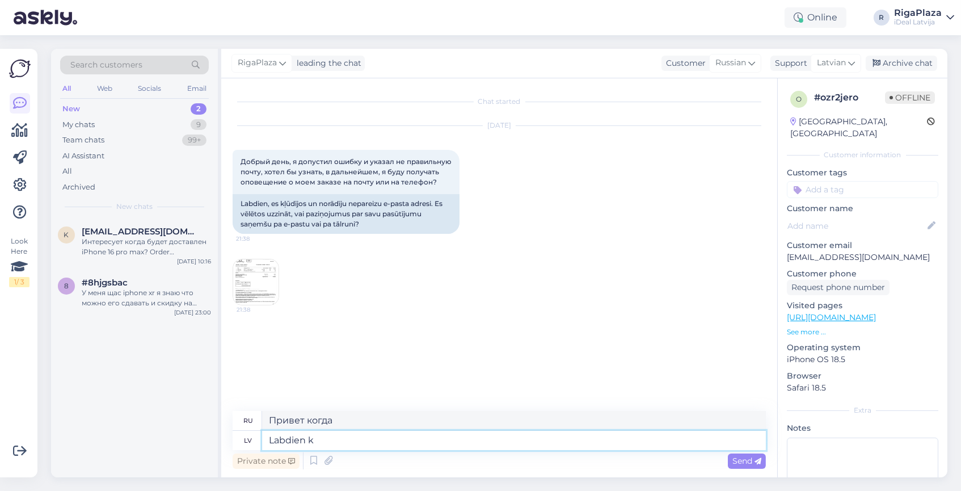
type textarea "Labdien"
type textarea "Привет"
type textarea "Labdien,"
type textarea "Привет,"
type textarea "Labdien, Kad pas"
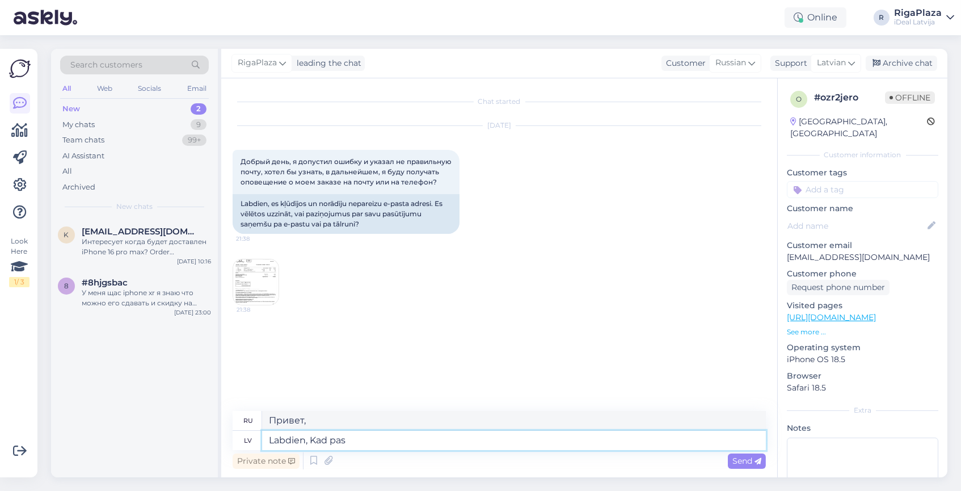
type textarea "Привет, когда"
type textarea "Labdien, Kad pasūtijums t"
type textarea "Здравствуйте, когда будет заказ?"
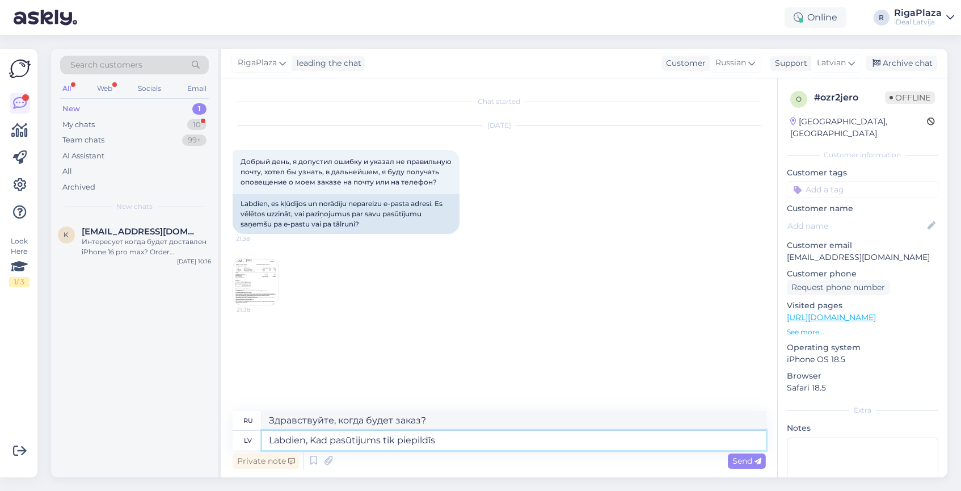
type textarea "Labdien, Kad pasūtijums tik piepildīs m"
type textarea "Здравствуйте, когда будет выполнен заказ?"
type textarea "Labdien, Kad pasūtijums tik piepildīs mēs ju"
type textarea "Здравствуйте, когда мы выполним заказ?"
type textarea "Labdien, Kad pasūtijums tik piepildīs mēs jums do"
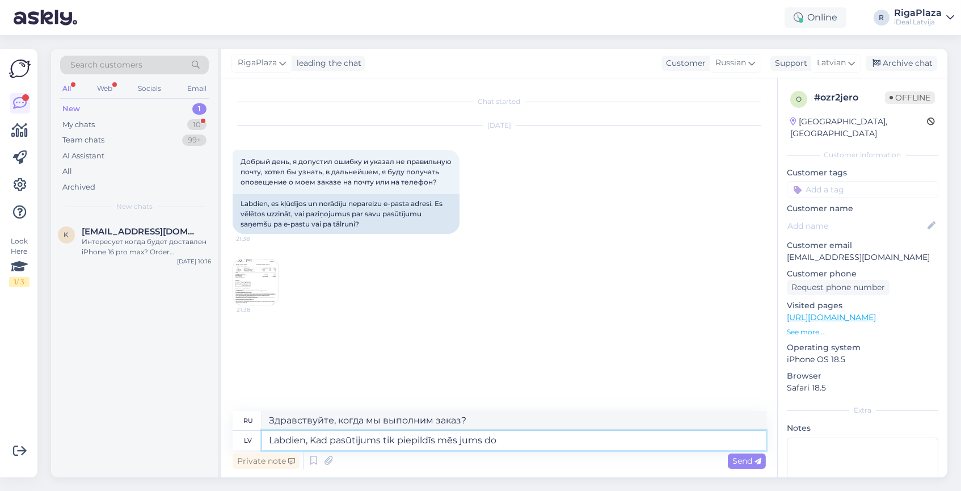
type textarea "Здравствуйте! Когда мы выполним ваш заказ?"
type textarea "Labdien, Kad pasūtijums tik piepildīs mēs jums dosim z"
type textarea "Здравствуйте, когда заказ будет выполнен, мы вам [PERSON_NAME]"
type textarea "Labdien, Kad pasūtijums tik piepildīs mēs jums dosim zvanu"
type textarea "Здравствуйте, как только заказ будет выполнен, мы вам позвоним."
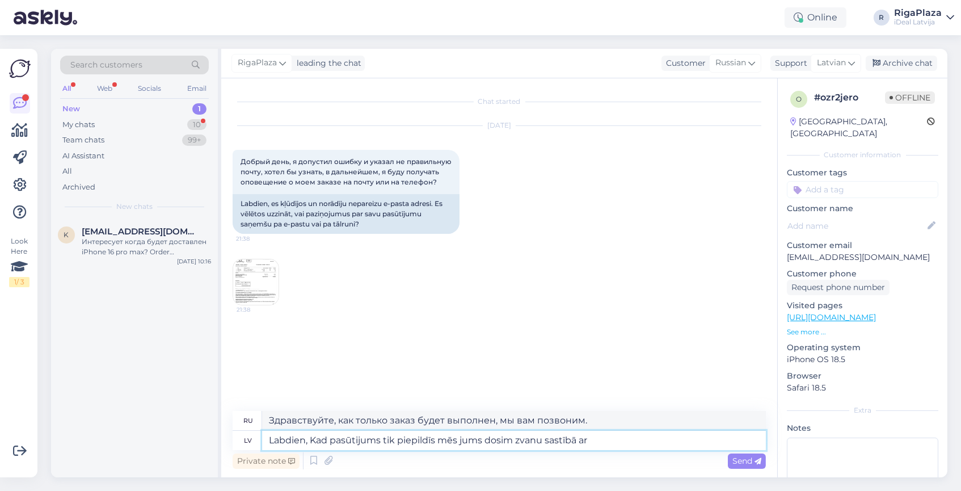
type textarea "Labdien, Kad pasūtijums tik piepildīs mēs jums dosim zvanu sastībā ar v"
type textarea "Здравствуйте, когда заказ будет выполнен, мы вам позвоним по поводу"
type textarea "[PERSON_NAME], Kad pasūtijums tik piepildīs mēs jums dosim zvanu sastībā ar viņu"
type textarea "Здравствуйте, как только заказ будет выполнен, мы вам позвоним по этому поводу."
type textarea "[PERSON_NAME], Kad pasūtijums tik piepildīs mēs jums dosim zvanu sastībā ar viņ…"
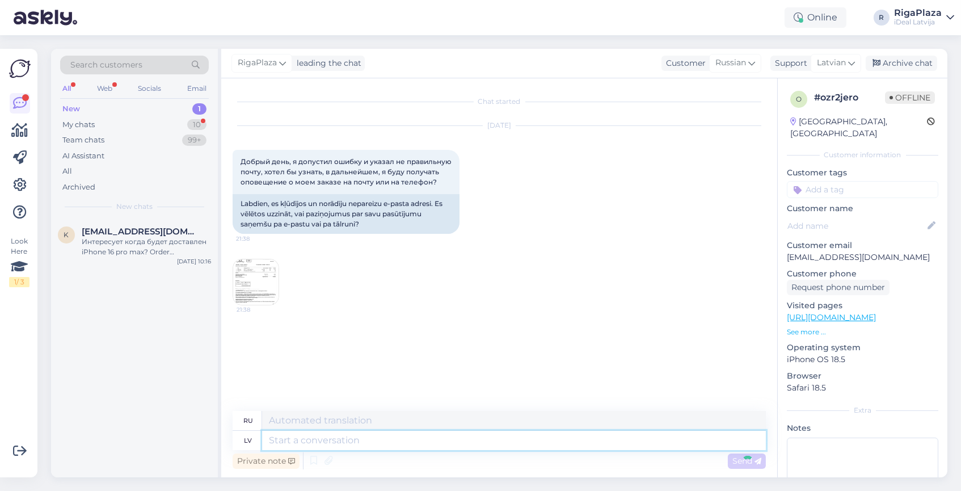
scroll to position [27, 0]
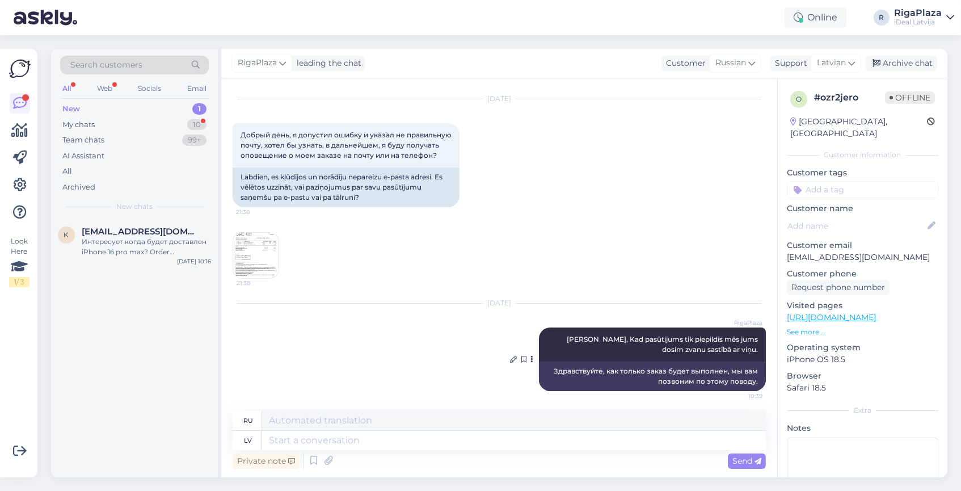
click at [652, 343] on div "RigaPlaza Labdien, Kad pasūtijums tik piepildīs mēs jums dosim zvanu sastībā ar…" at bounding box center [652, 344] width 227 height 34
click at [511, 360] on icon at bounding box center [513, 359] width 7 height 7
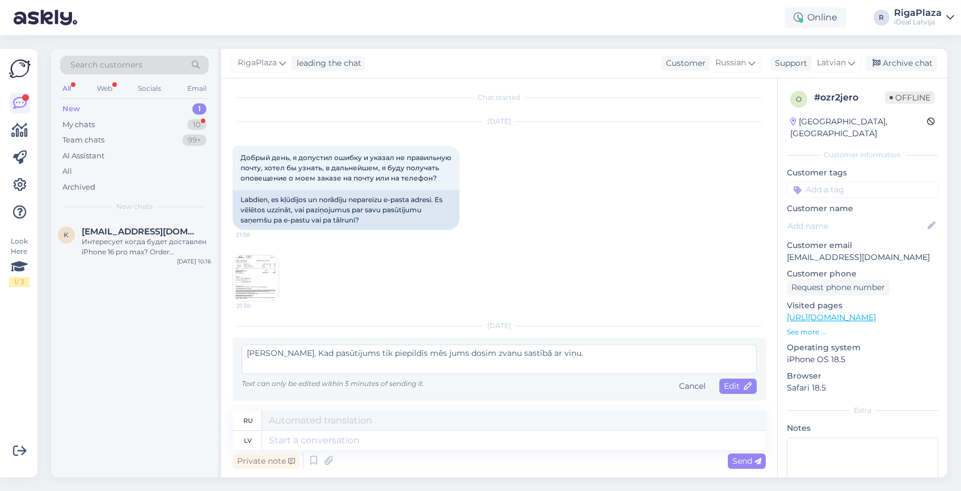
scroll to position [2, 0]
click at [358, 351] on textarea "[PERSON_NAME], Kad pasūtijums tik piepildīs mēs jums dosim zvanu sastībā ar viņ…" at bounding box center [499, 362] width 515 height 30
click at [593, 357] on textarea "[PERSON_NAME], Kad pasūtijums tiks piepildīs mēs jums dosim zvanu sastībā ar vi…" at bounding box center [499, 362] width 515 height 30
type textarea "[PERSON_NAME], Kad pasūtijums tiks piepildīs mēs jums dosim zvanu sastībā ar vi…"
click at [732, 383] on span "Edit" at bounding box center [738, 388] width 28 height 10
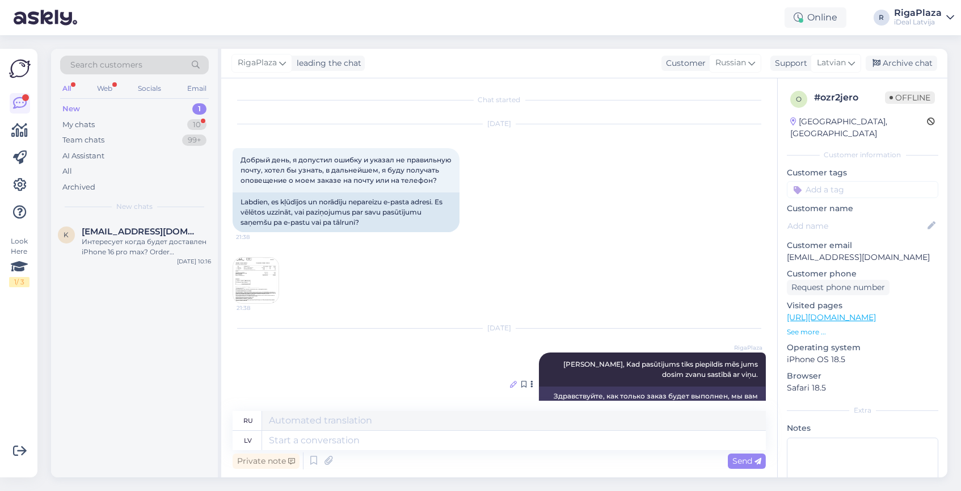
click at [514, 381] on icon at bounding box center [513, 384] width 7 height 7
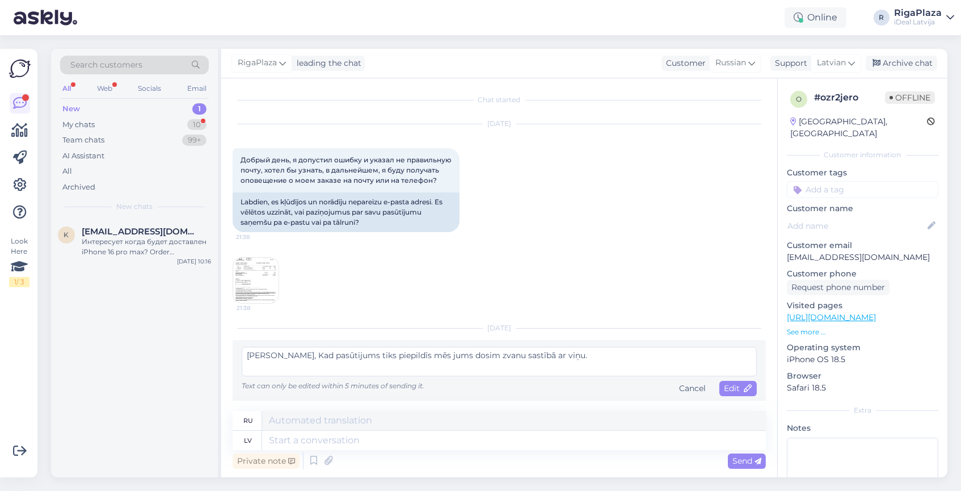
click at [393, 355] on textarea "[PERSON_NAME], Kad pasūtijums tiks piepildīs mēs jums dosim zvanu sastībā ar vi…" at bounding box center [499, 362] width 515 height 30
click at [572, 359] on textarea "[PERSON_NAME], Kad pasūtijums tiks piepildīts mēs jums dosim zvanu sastībā ar v…" at bounding box center [499, 362] width 515 height 30
type textarea "[PERSON_NAME], Kad pasūtijums tiks piepildīts mēs jums dosim zvanu sastībā ar v…"
click at [736, 389] on span "Edit" at bounding box center [738, 388] width 28 height 10
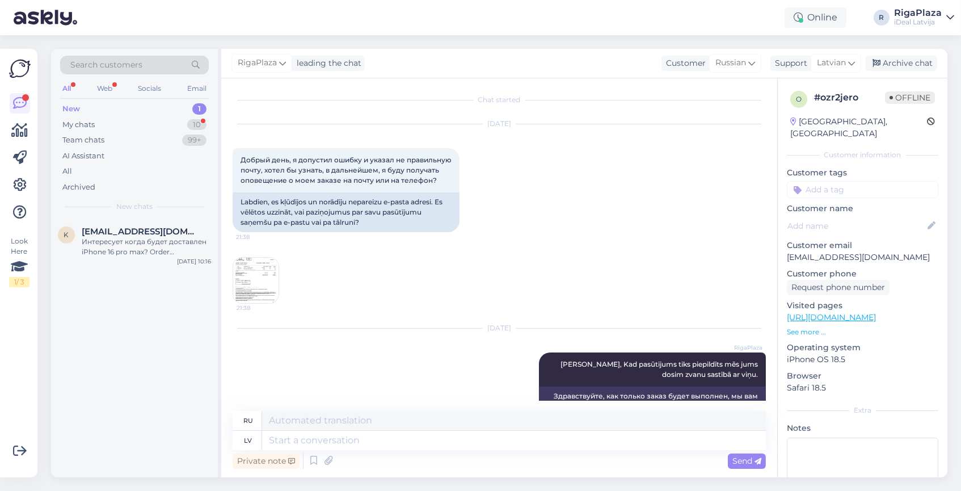
click at [593, 295] on div "[DATE] Добрый день, я допустил ошибку и указал не правильную почту, хотел бы уз…" at bounding box center [500, 214] width 534 height 204
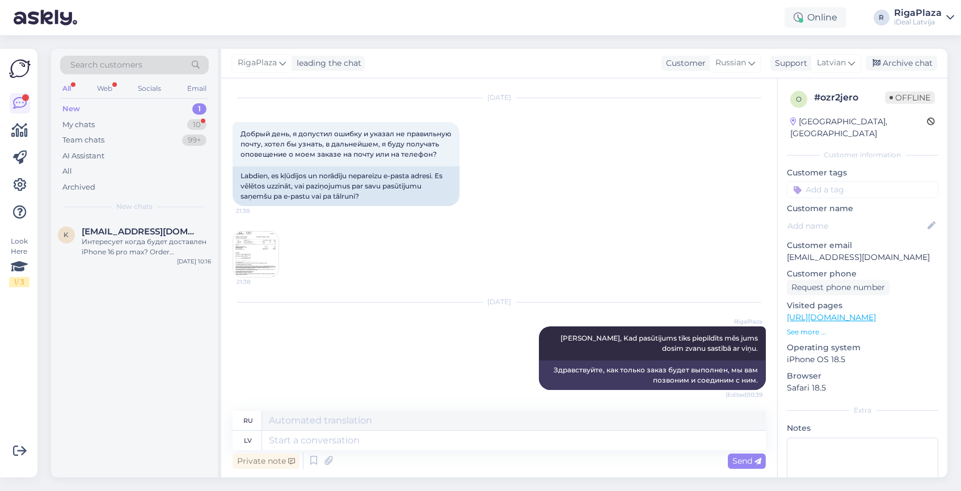
scroll to position [27, 0]
click at [137, 243] on div "Интересует когда будет доставлен iPhone 16 pro max? Order #2000084562" at bounding box center [146, 247] width 129 height 20
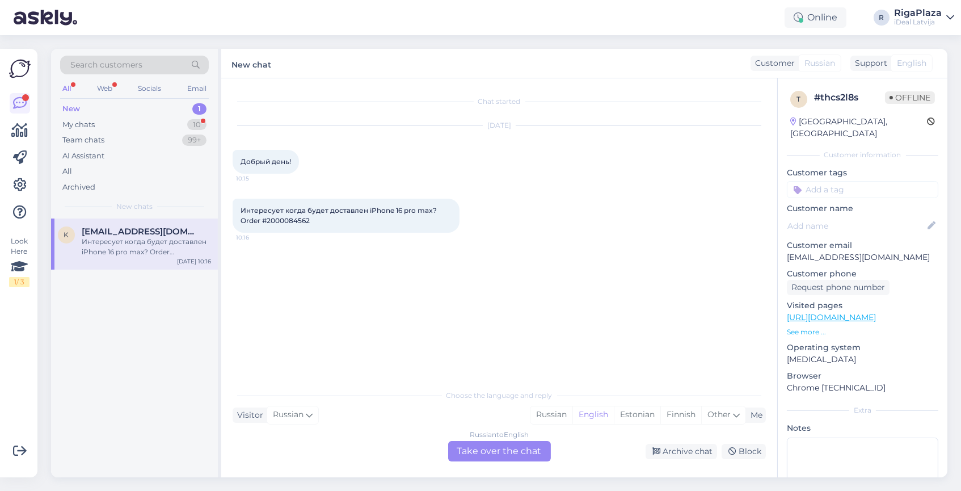
scroll to position [0, 0]
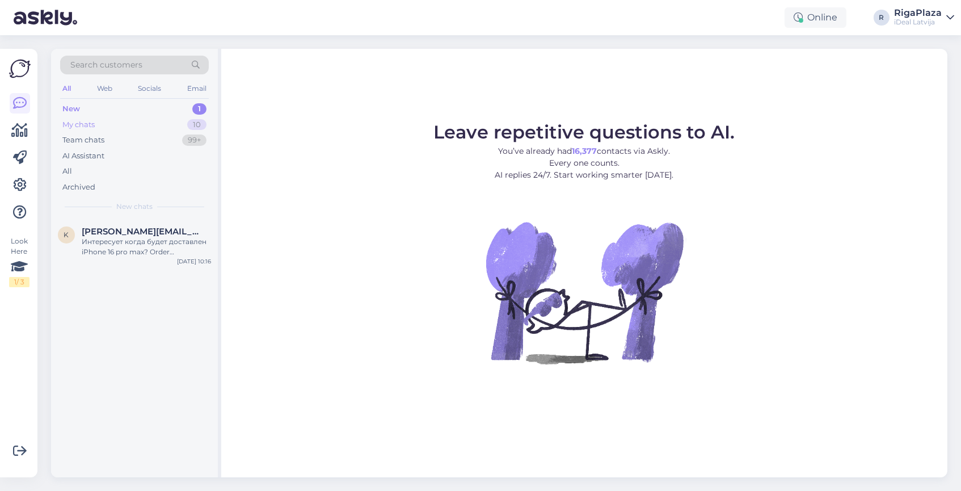
click at [146, 124] on div "My chats 10" at bounding box center [134, 125] width 149 height 16
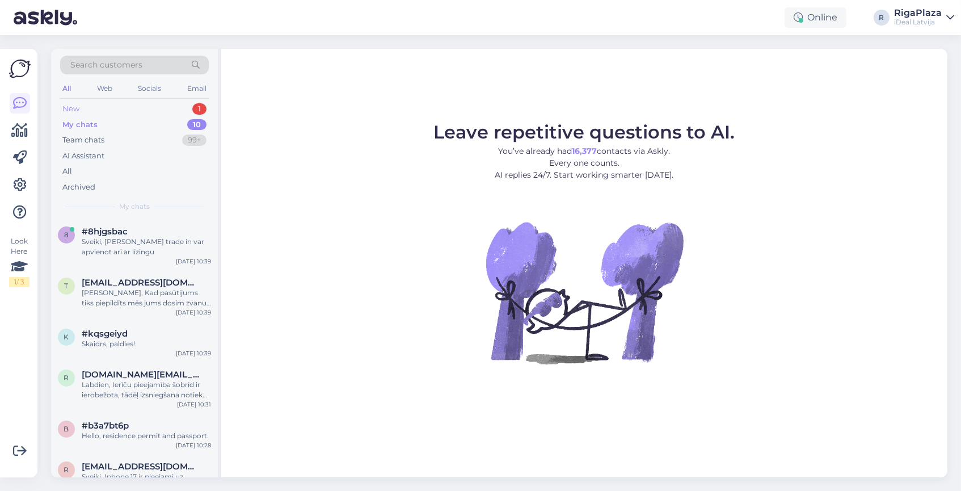
click at [120, 108] on div "New 1" at bounding box center [134, 109] width 149 height 16
